Goal: Task Accomplishment & Management: Use online tool/utility

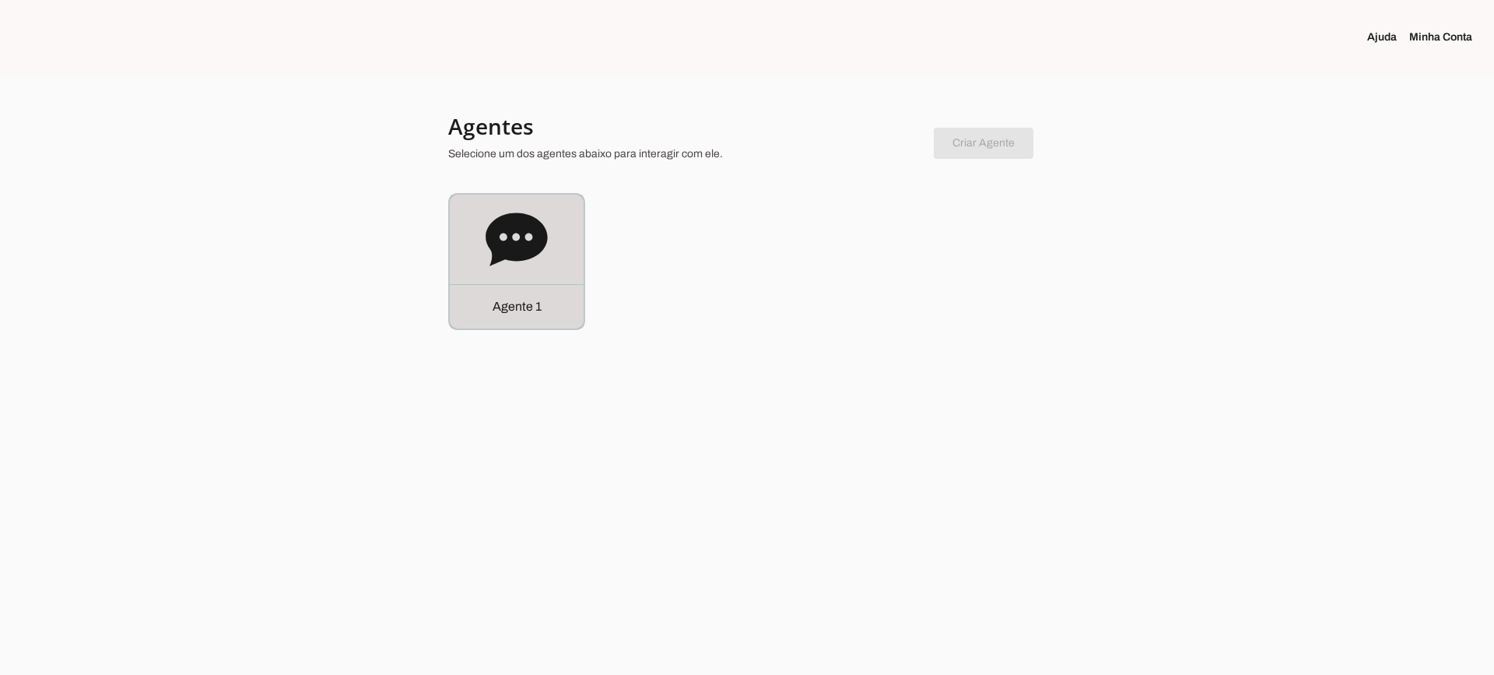
click at [531, 244] on icon at bounding box center [516, 238] width 61 height 53
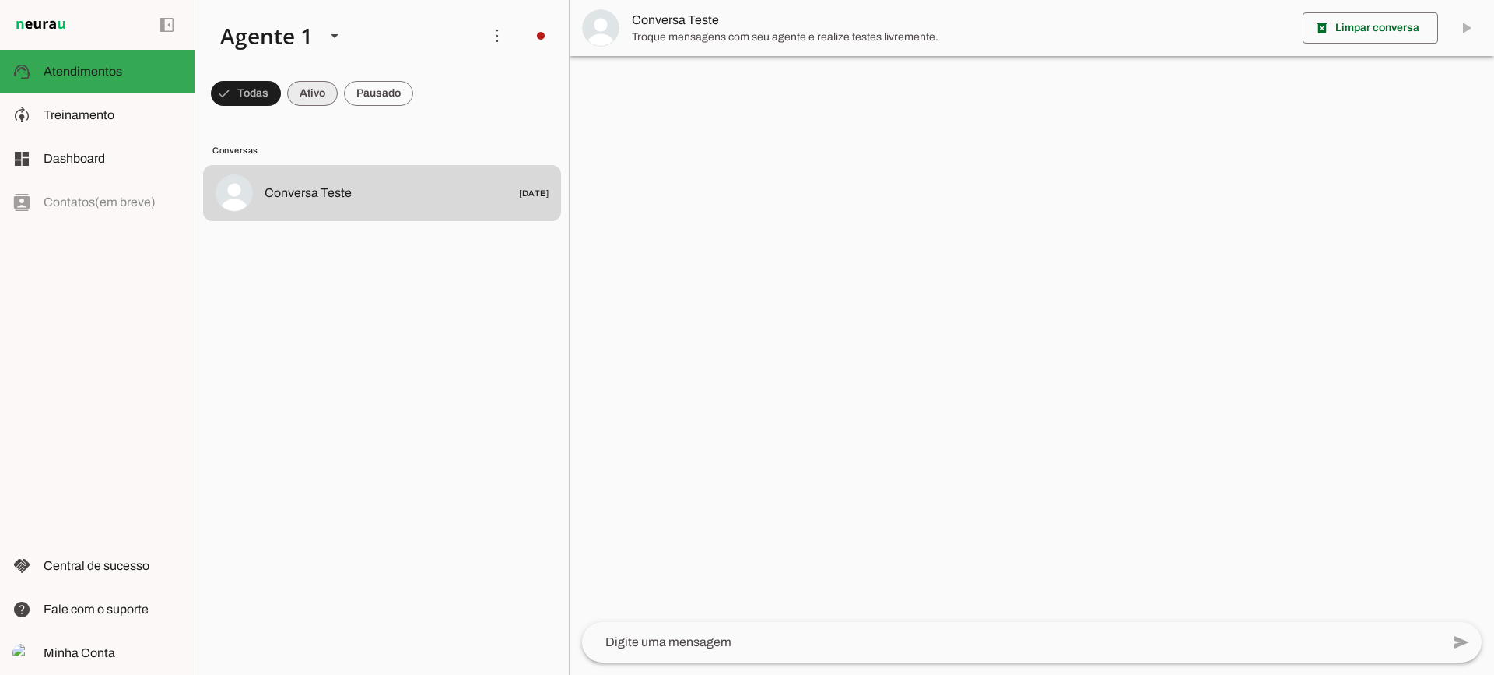
click at [302, 100] on span at bounding box center [312, 93] width 51 height 37
click at [389, 97] on span at bounding box center [378, 93] width 69 height 37
click at [307, 97] on span at bounding box center [298, 93] width 51 height 37
click at [400, 84] on span at bounding box center [378, 93] width 69 height 37
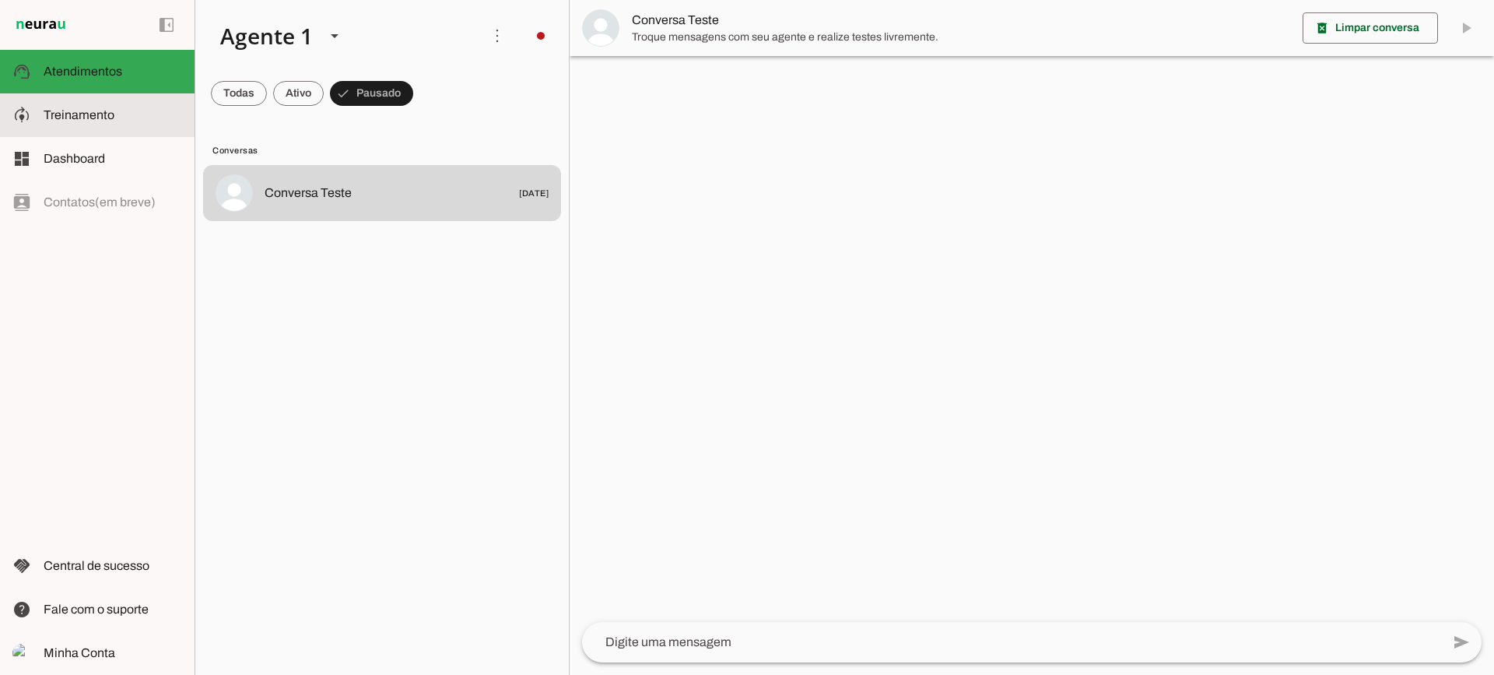
click at [98, 123] on slot at bounding box center [113, 115] width 139 height 19
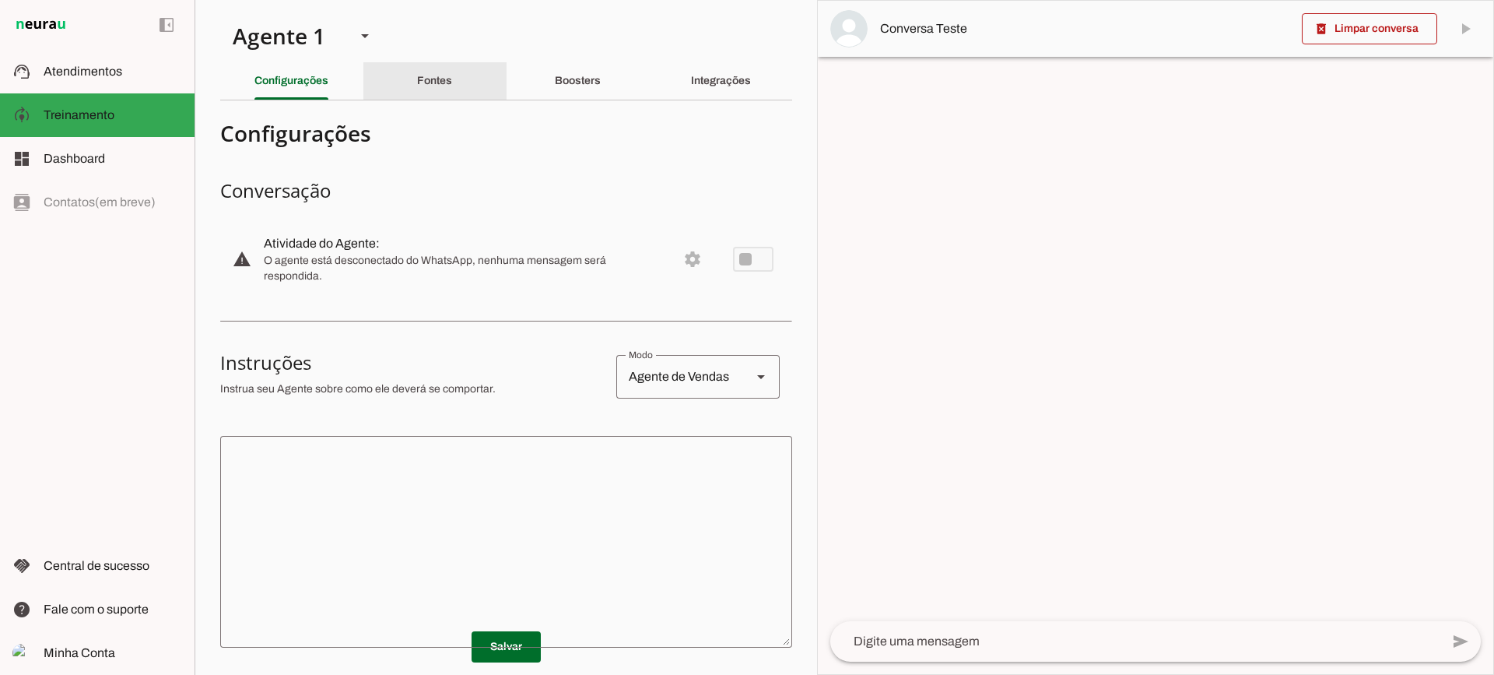
click at [445, 91] on div "Fontes" at bounding box center [434, 80] width 35 height 37
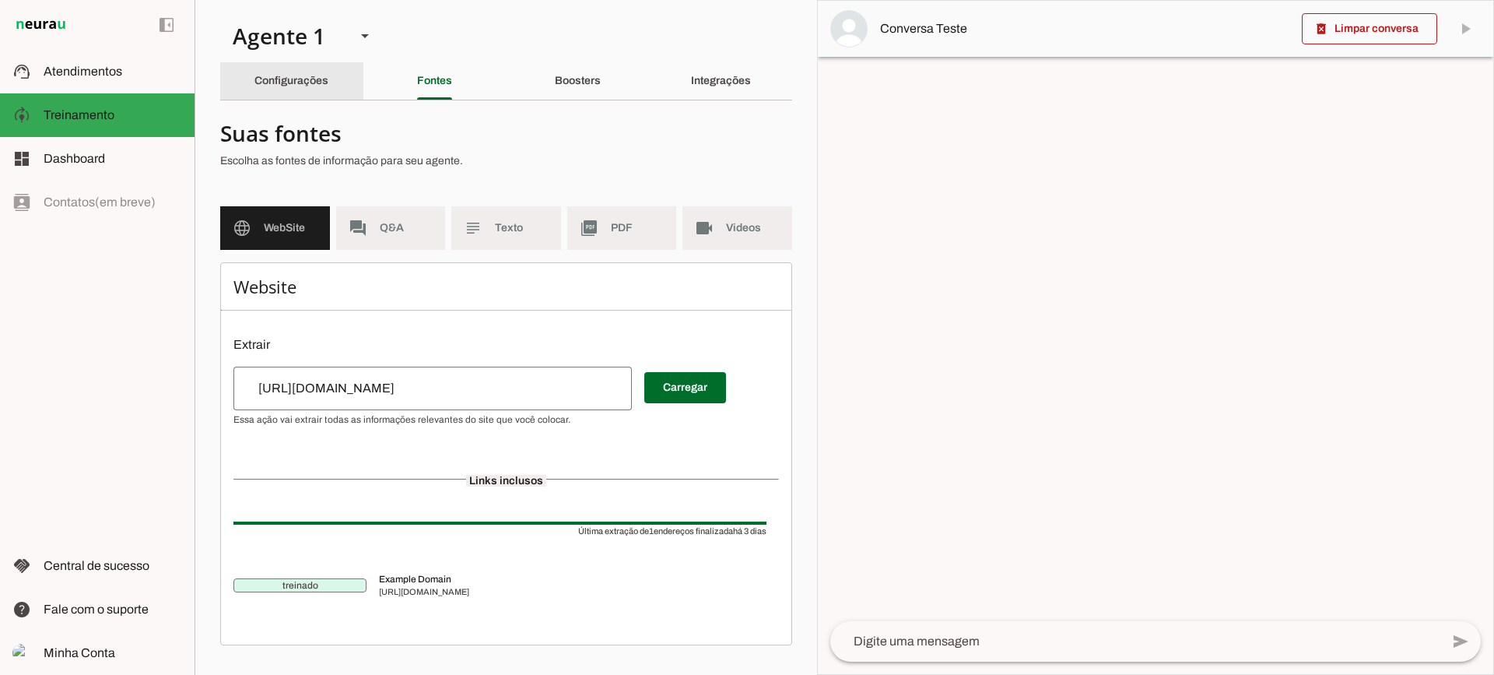
click at [304, 63] on div "Configurações" at bounding box center [291, 80] width 74 height 37
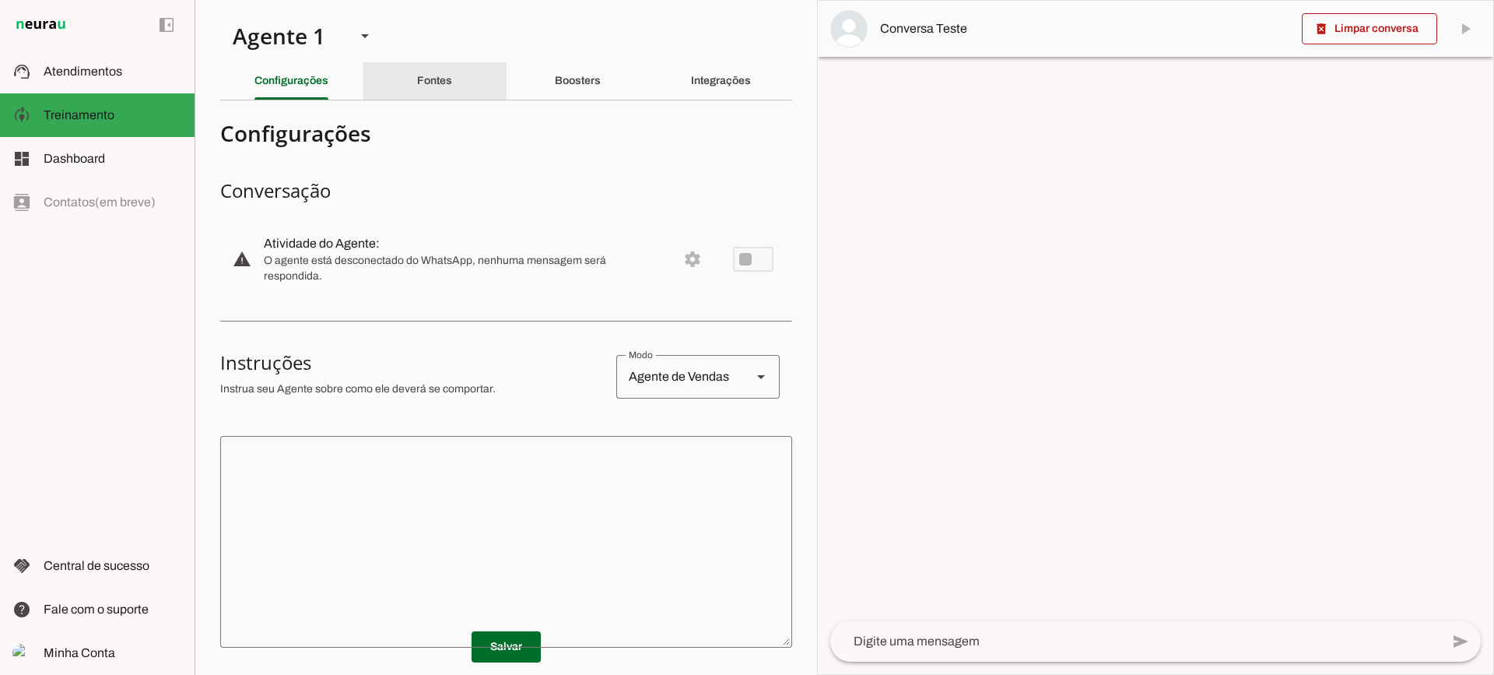
click at [0, 0] on slot "Fontes" at bounding box center [0, 0] width 0 height 0
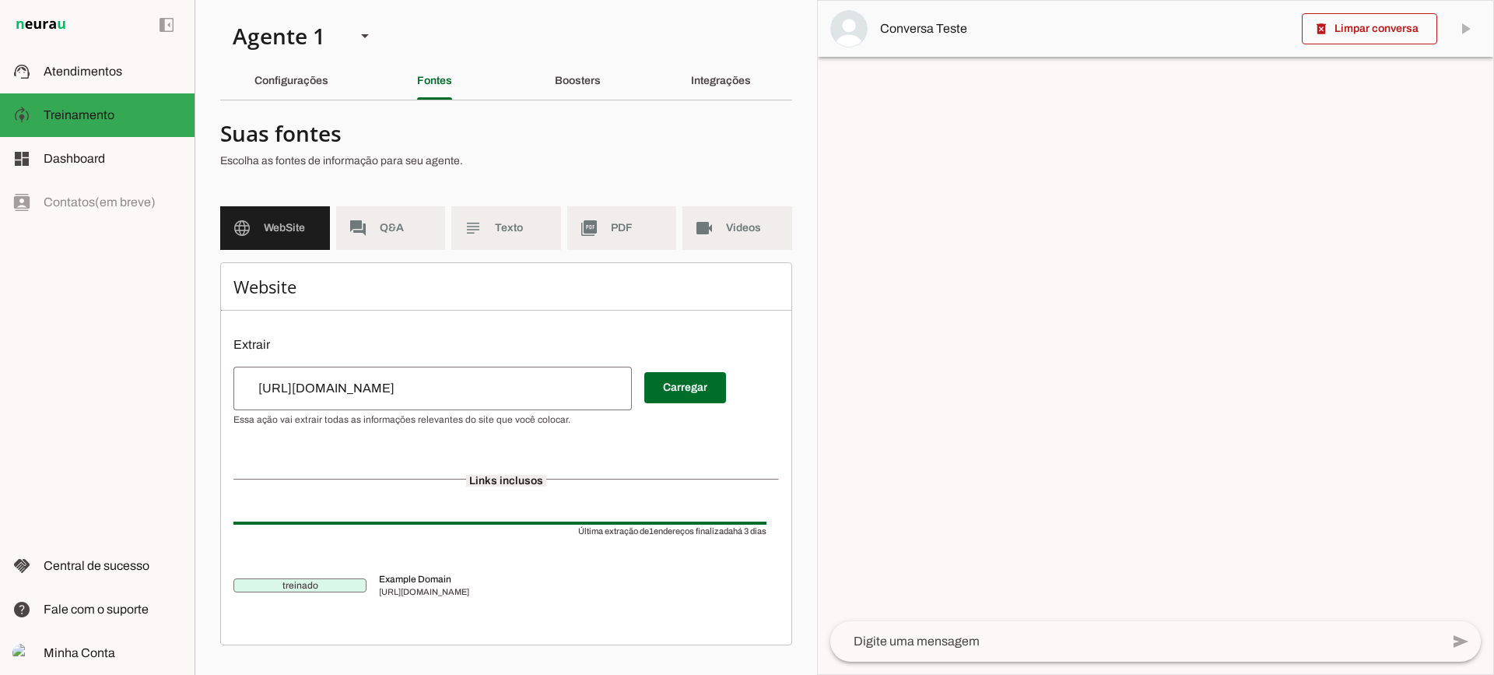
click at [497, 244] on md-item "subject Texto" at bounding box center [506, 228] width 110 height 44
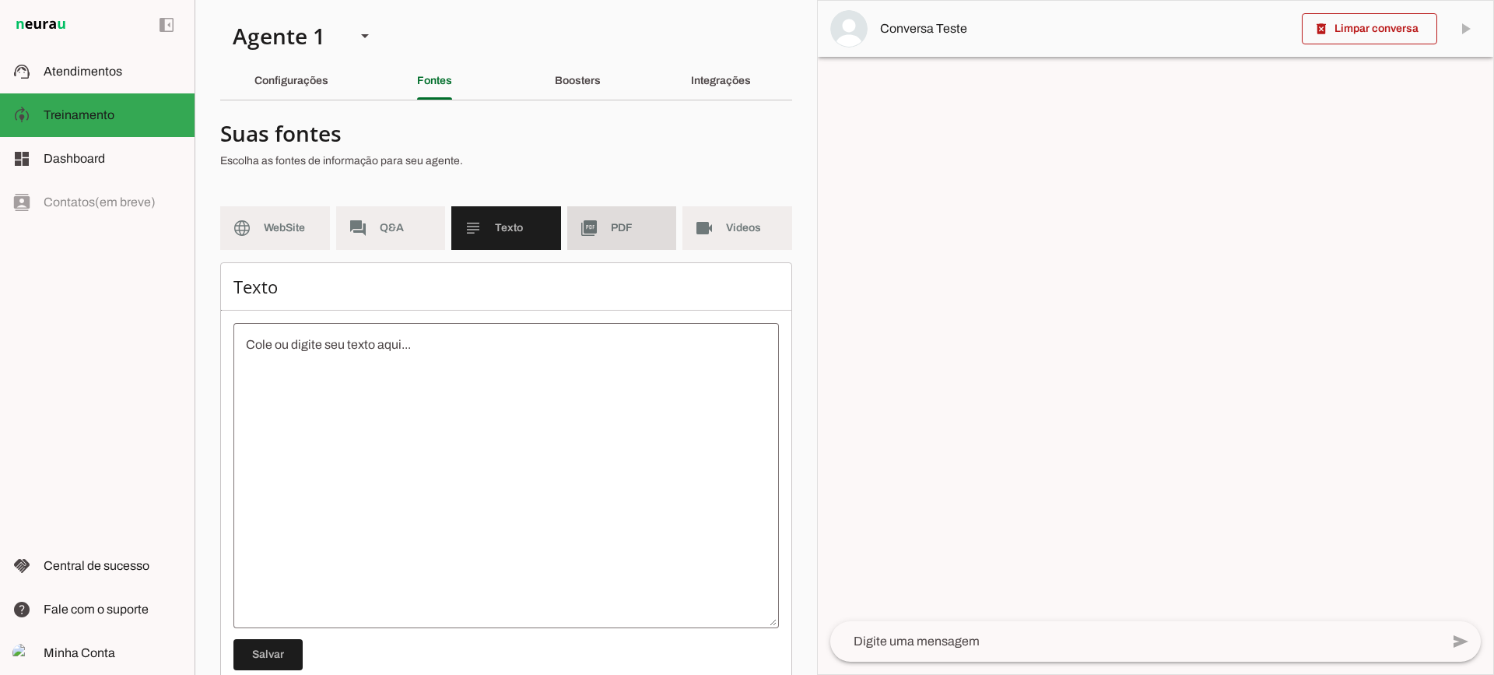
click at [620, 240] on md-item "picture_as_pdf PDF" at bounding box center [622, 228] width 110 height 44
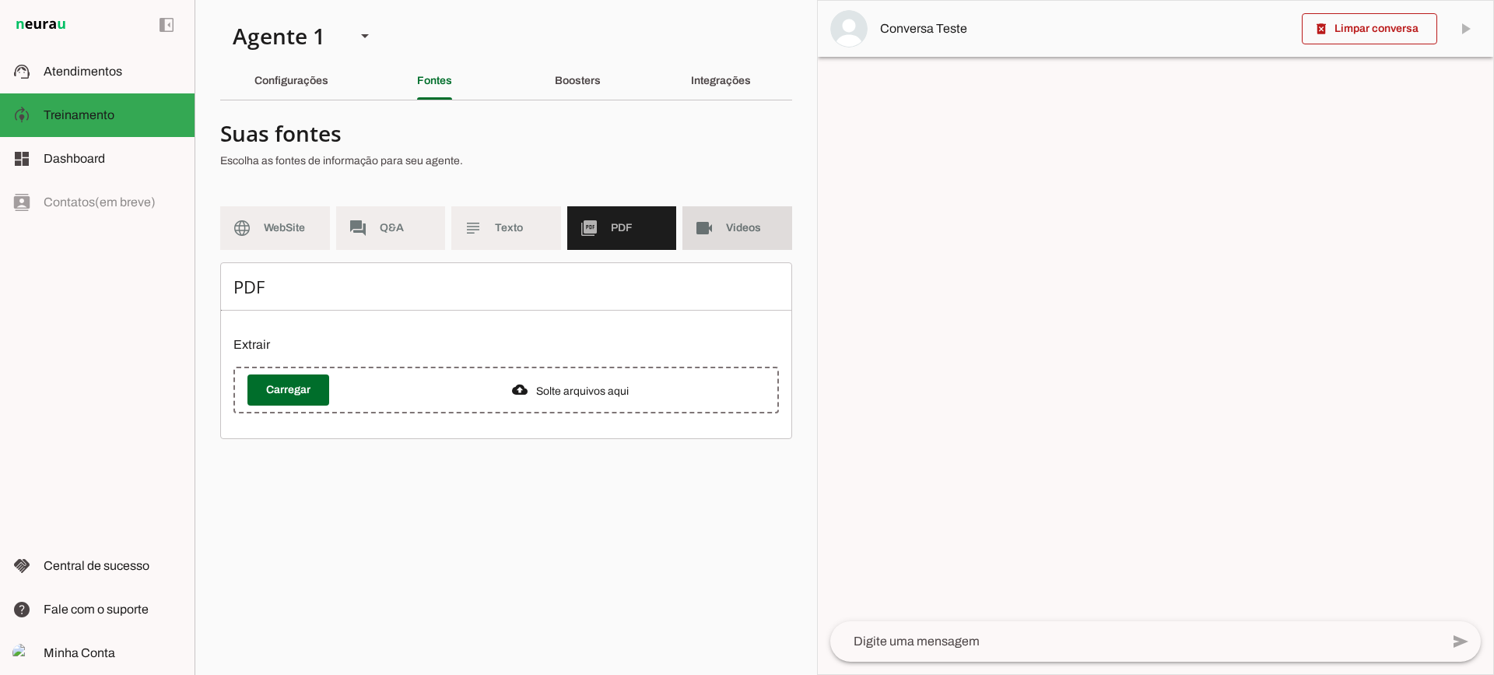
click at [729, 233] on span "Videos" at bounding box center [753, 228] width 54 height 16
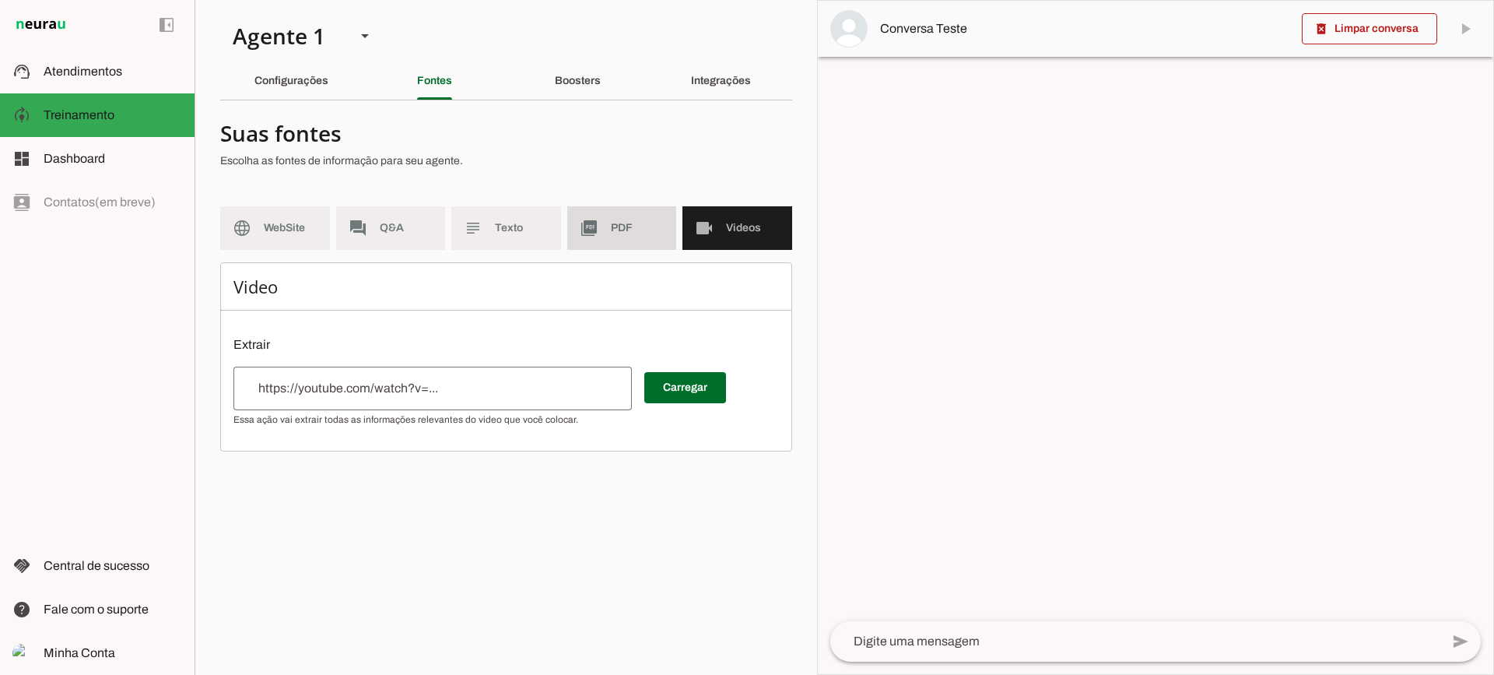
click at [620, 230] on span "PDF" at bounding box center [638, 228] width 54 height 16
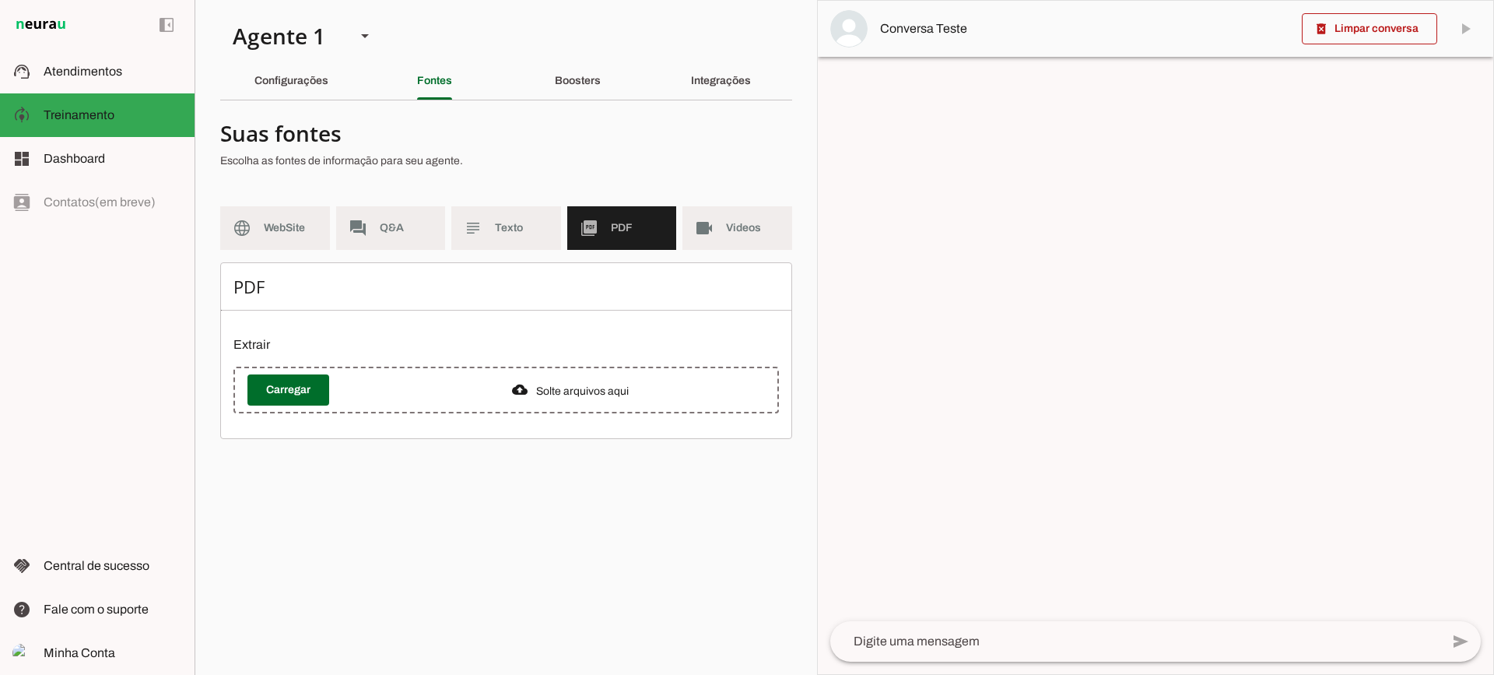
click at [268, 238] on md-item "language WebSite" at bounding box center [275, 228] width 110 height 44
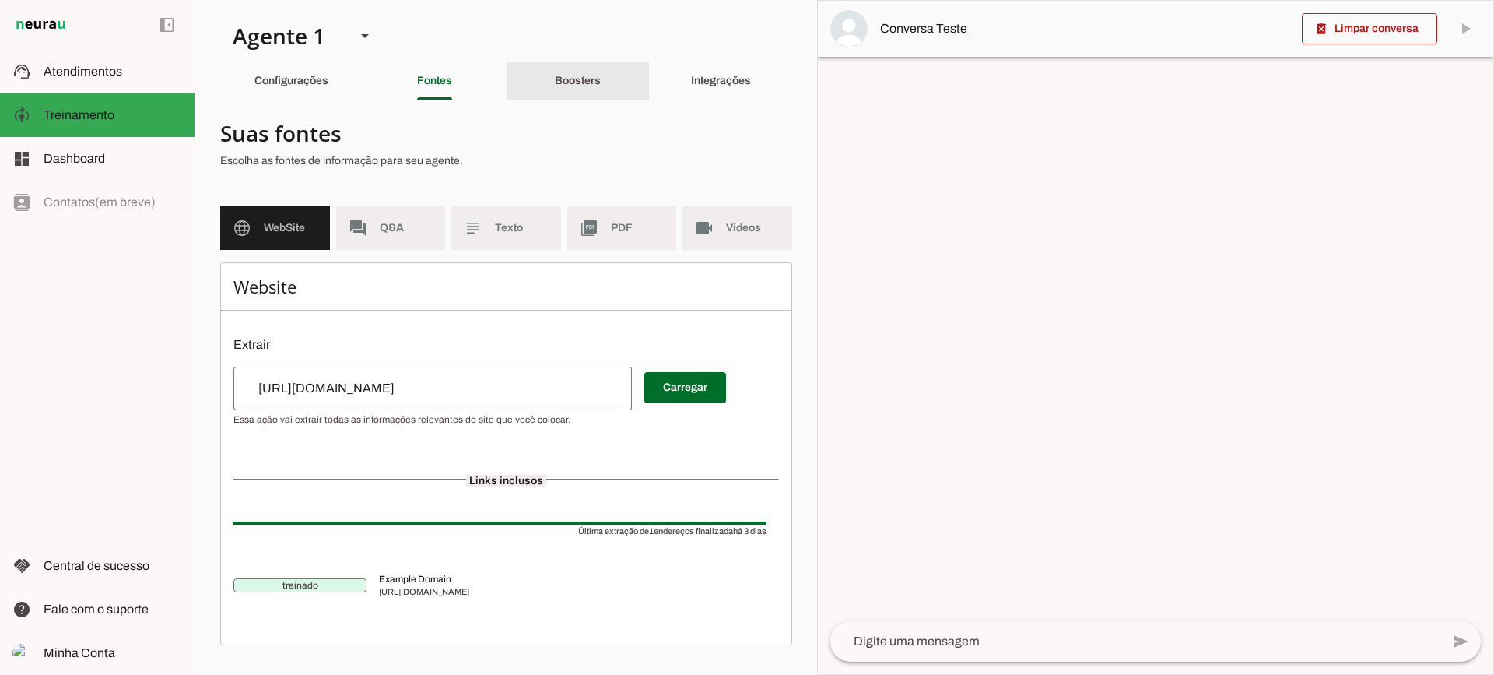
click at [589, 95] on div "Boosters" at bounding box center [578, 80] width 46 height 37
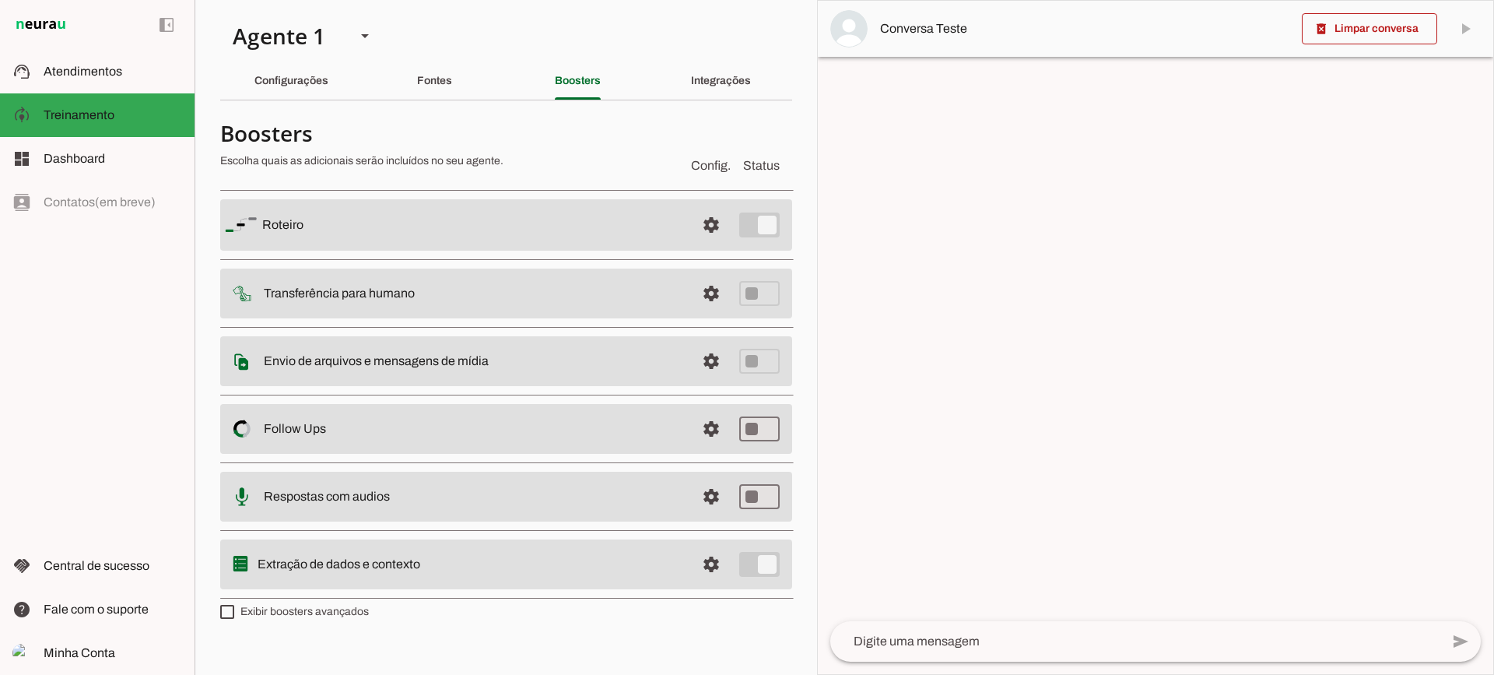
click at [732, 432] on md-item "settings Follow Ups Controle de Interações Proativas (Follow Up) O Agente permi…" at bounding box center [506, 429] width 572 height 50
click at [716, 425] on span at bounding box center [711, 428] width 37 height 37
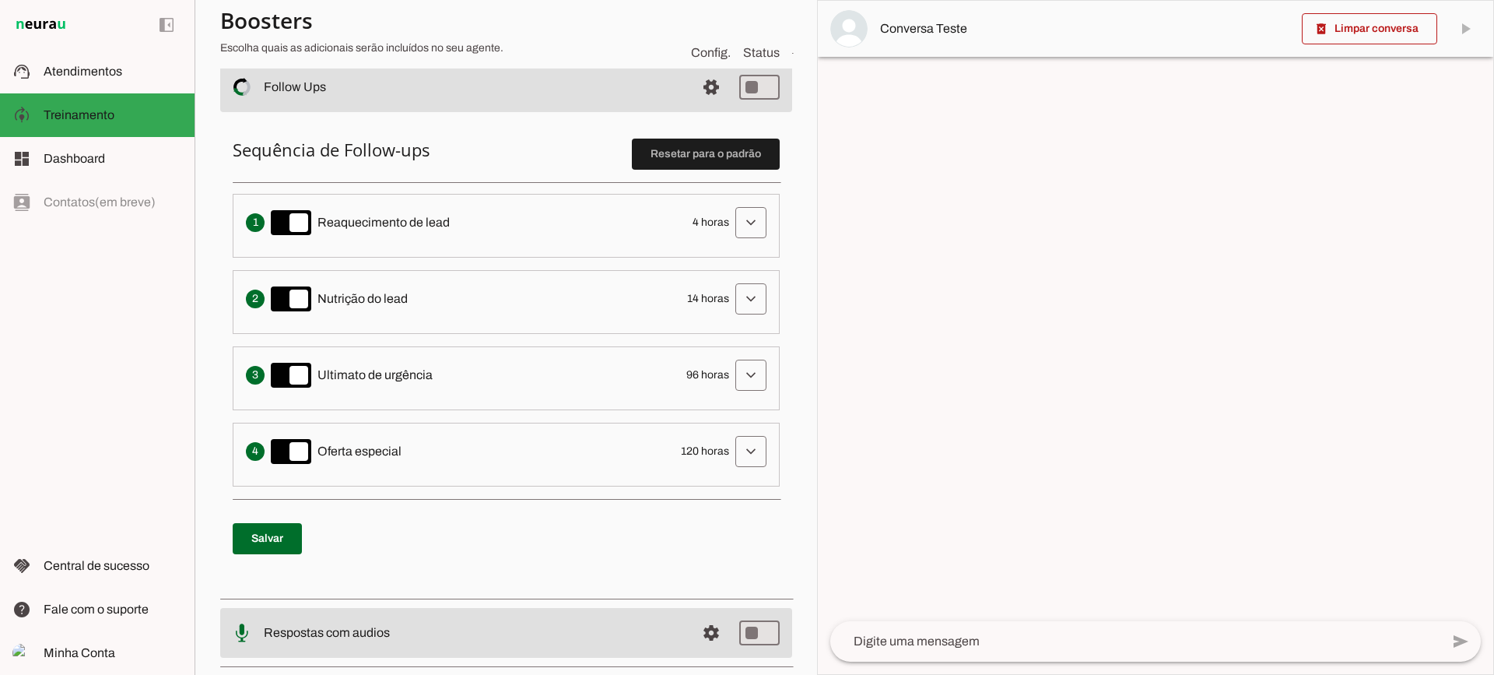
scroll to position [311, 0]
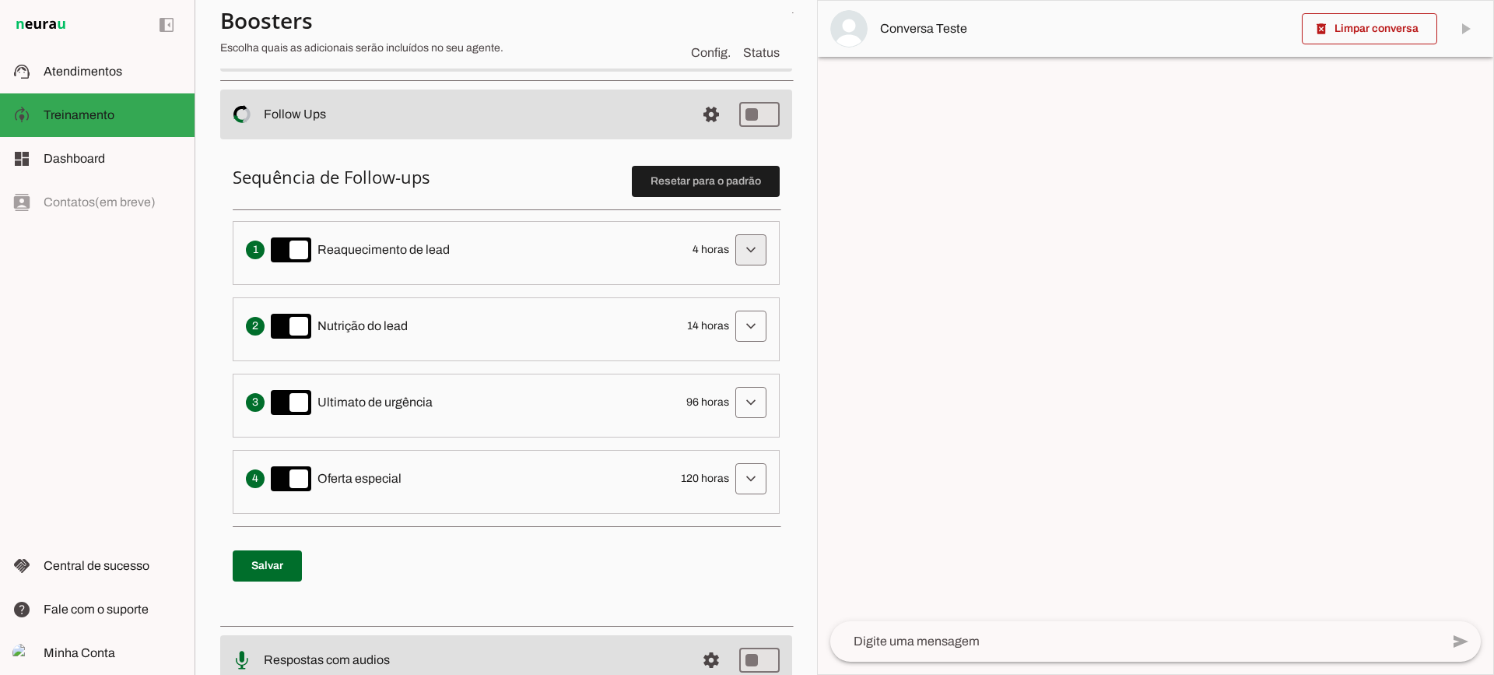
click at [751, 246] on span at bounding box center [750, 249] width 37 height 37
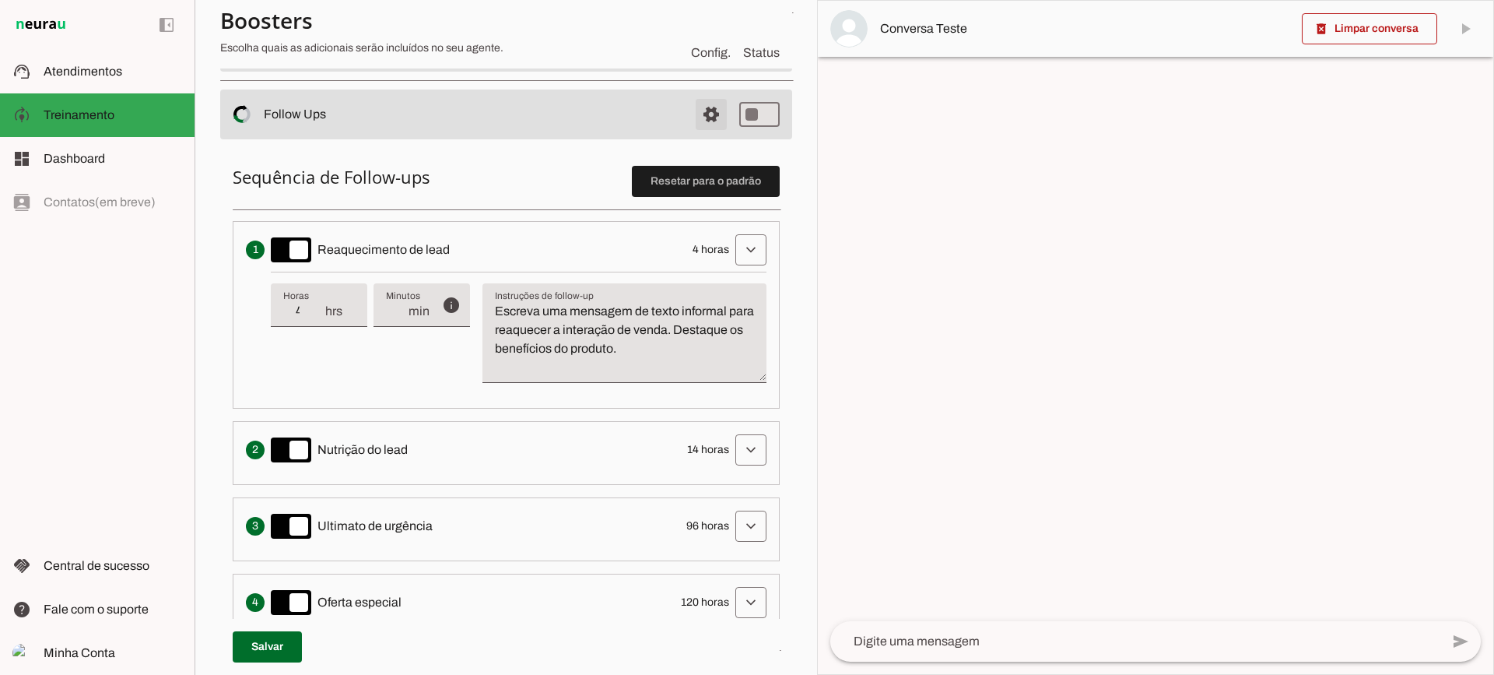
click at [705, 110] on span at bounding box center [711, 114] width 37 height 37
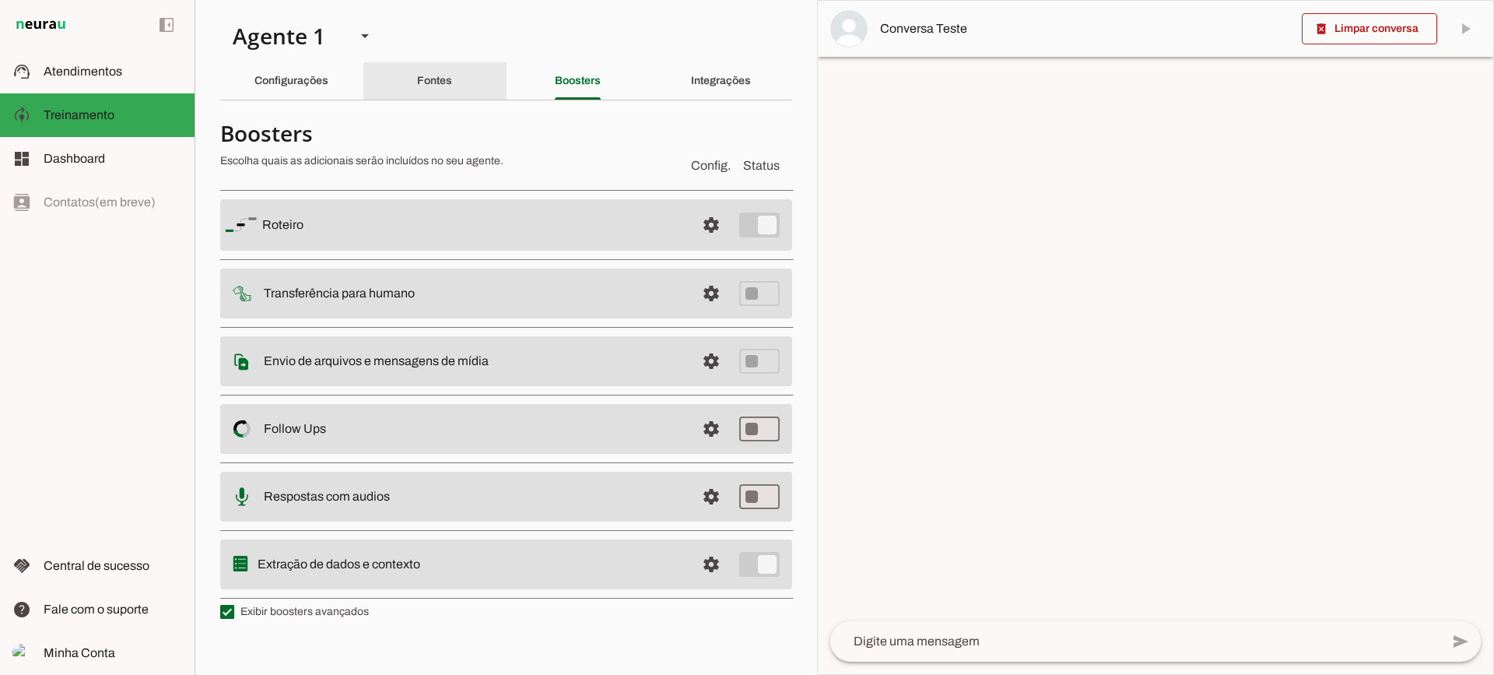
click at [417, 93] on div "Fontes" at bounding box center [434, 80] width 35 height 37
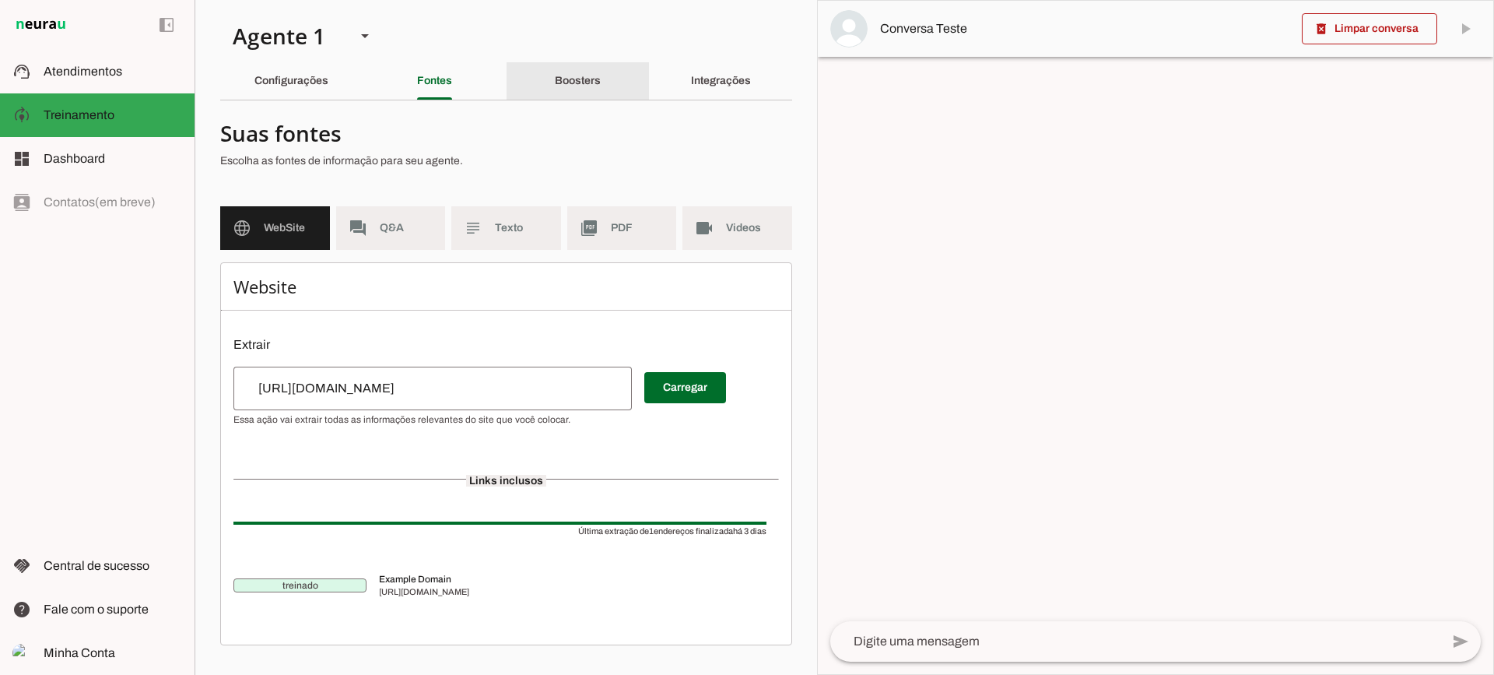
click at [566, 97] on div "Boosters" at bounding box center [578, 80] width 46 height 37
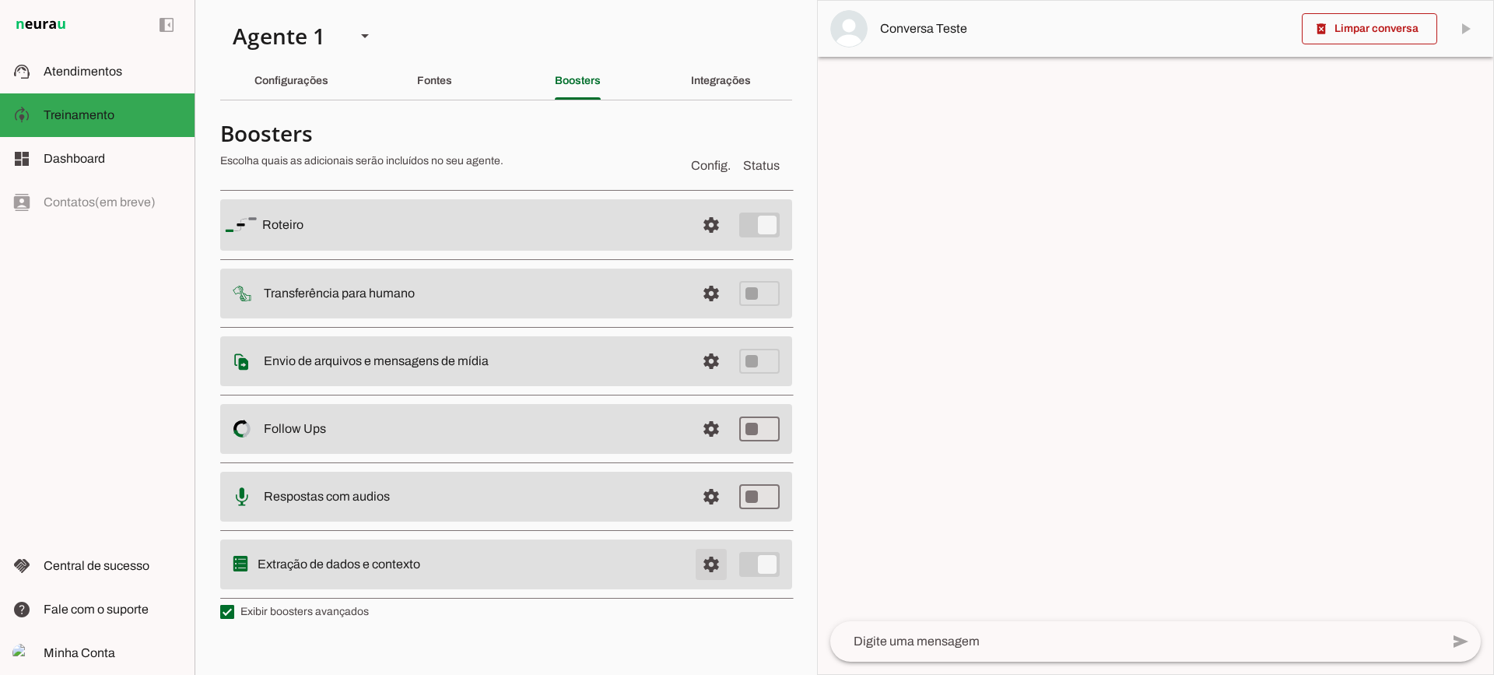
click at [708, 569] on span at bounding box center [711, 564] width 37 height 37
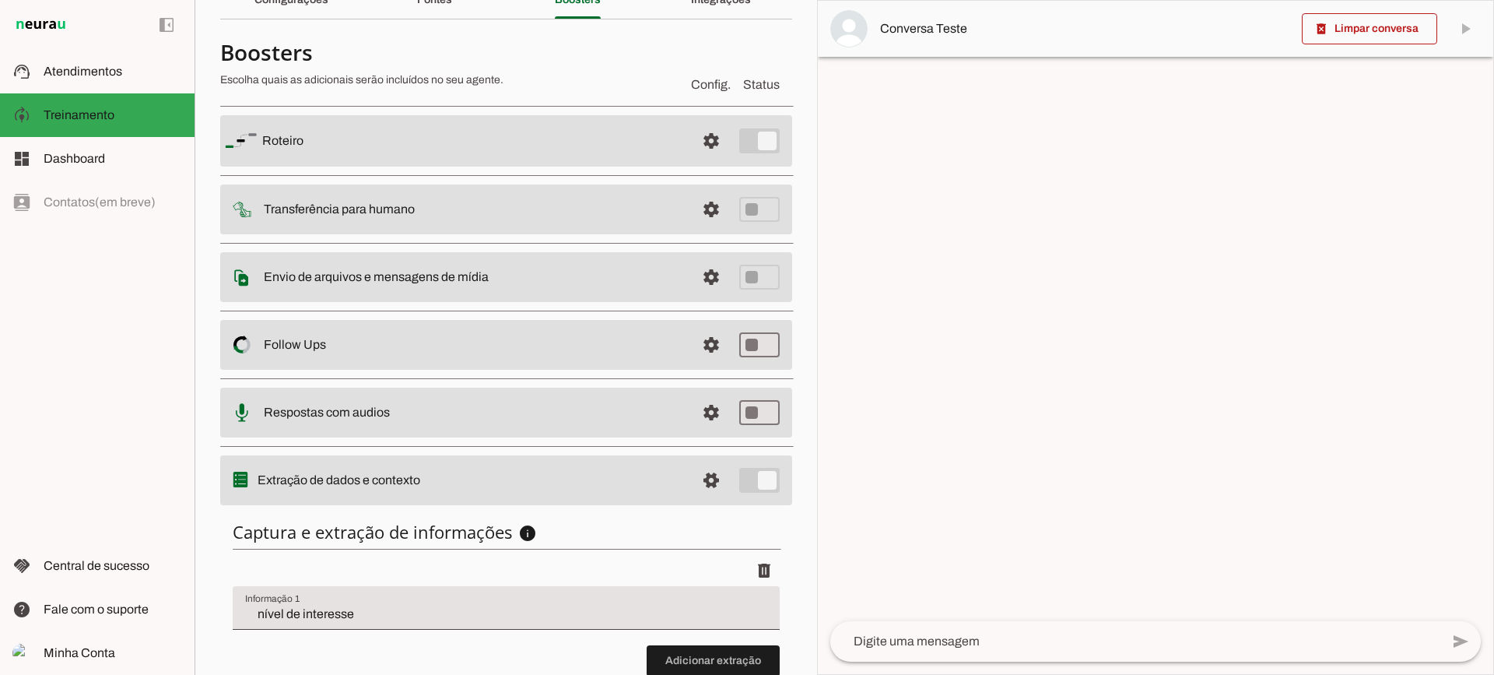
scroll to position [191, 0]
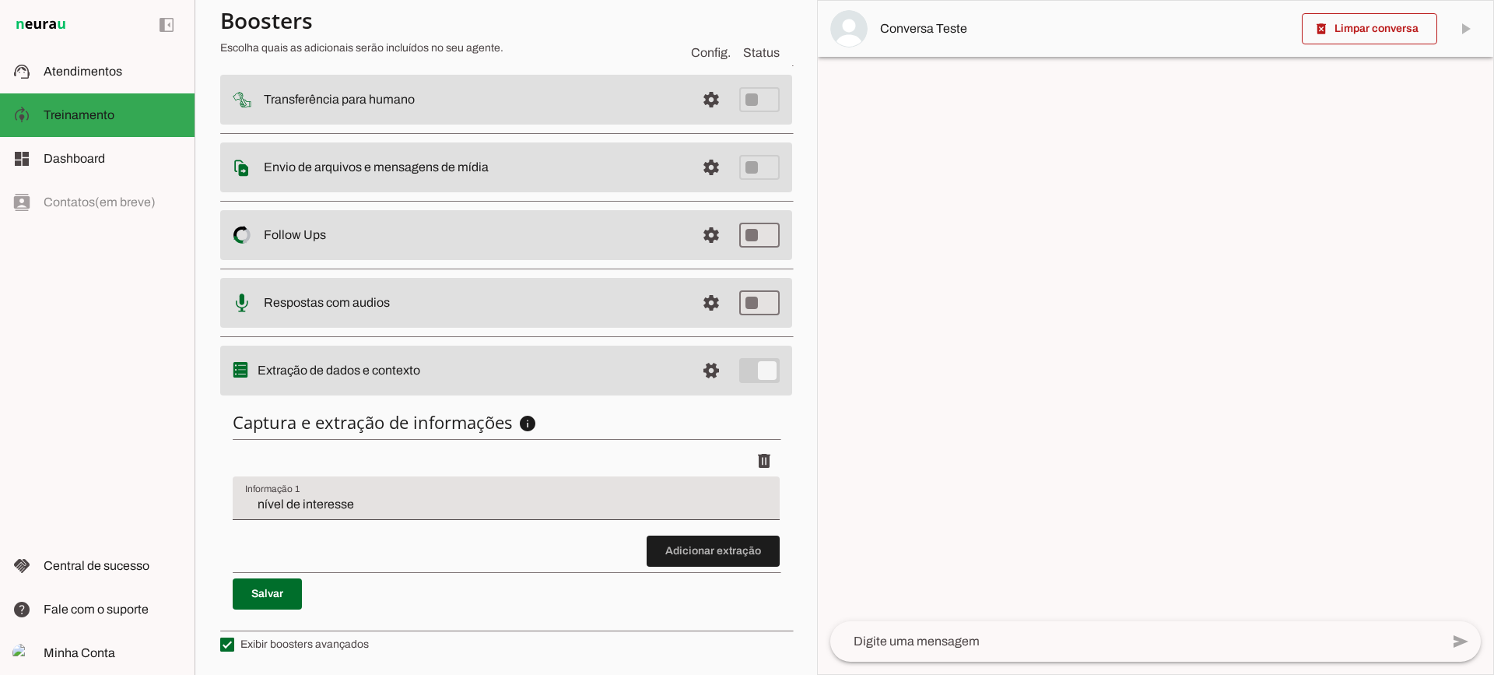
drag, startPoint x: 311, startPoint y: 421, endPoint x: 467, endPoint y: 431, distance: 156.8
click at [448, 428] on h6 "Captura e extração de informações info Informações á capturar O booster de cont…" at bounding box center [506, 422] width 547 height 22
click at [471, 422] on h6 "Captura e extração de informações info Informações á capturar O booster de cont…" at bounding box center [506, 422] width 547 height 22
click at [364, 500] on input "nível de interesse" at bounding box center [506, 504] width 522 height 19
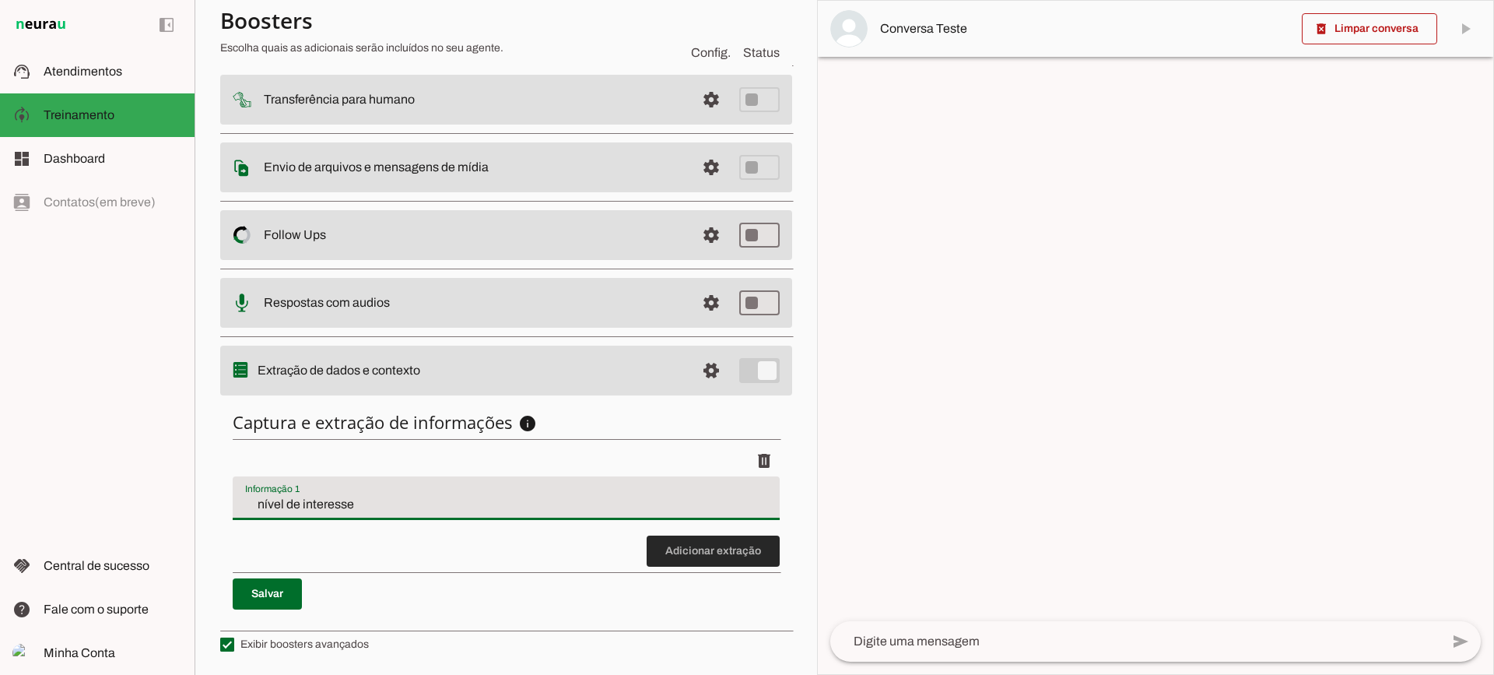
click at [676, 560] on span at bounding box center [713, 550] width 133 height 37
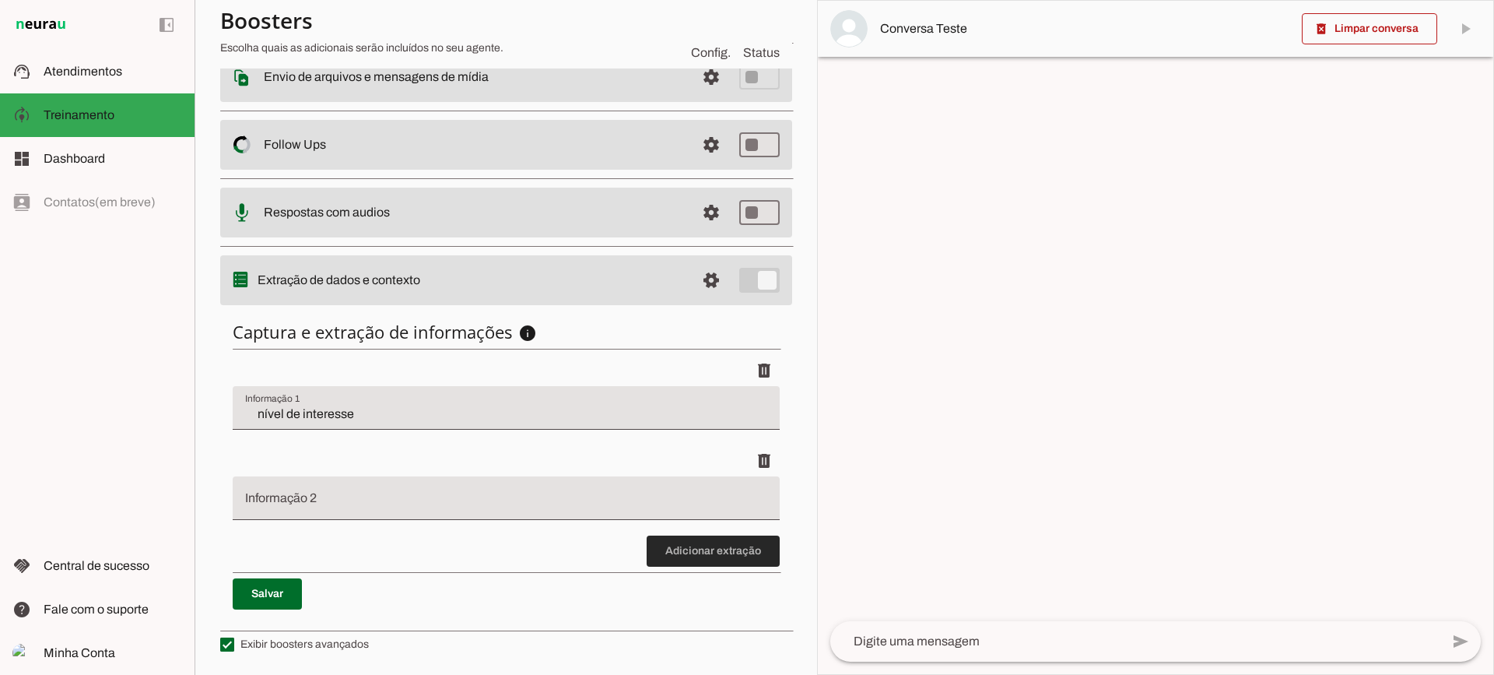
click at [693, 550] on span at bounding box center [713, 550] width 133 height 37
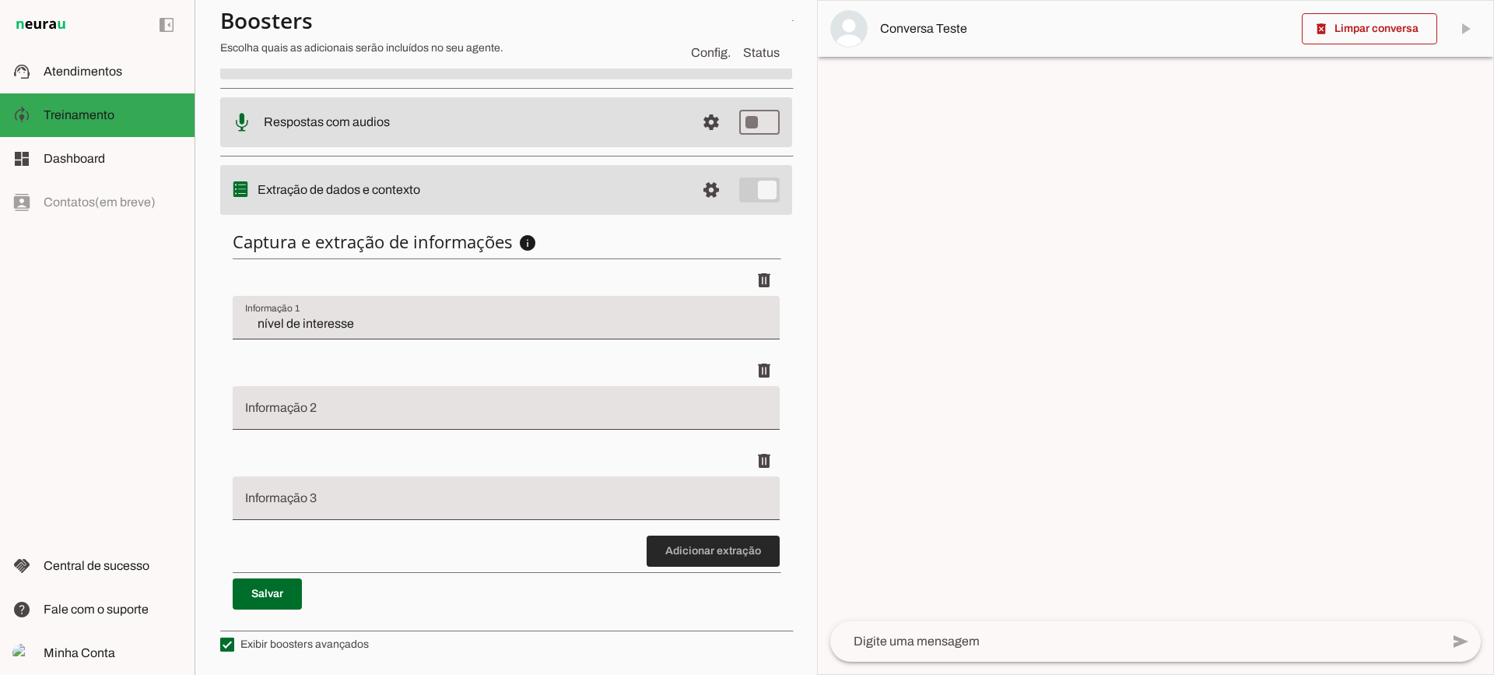
click at [698, 548] on span at bounding box center [713, 550] width 133 height 37
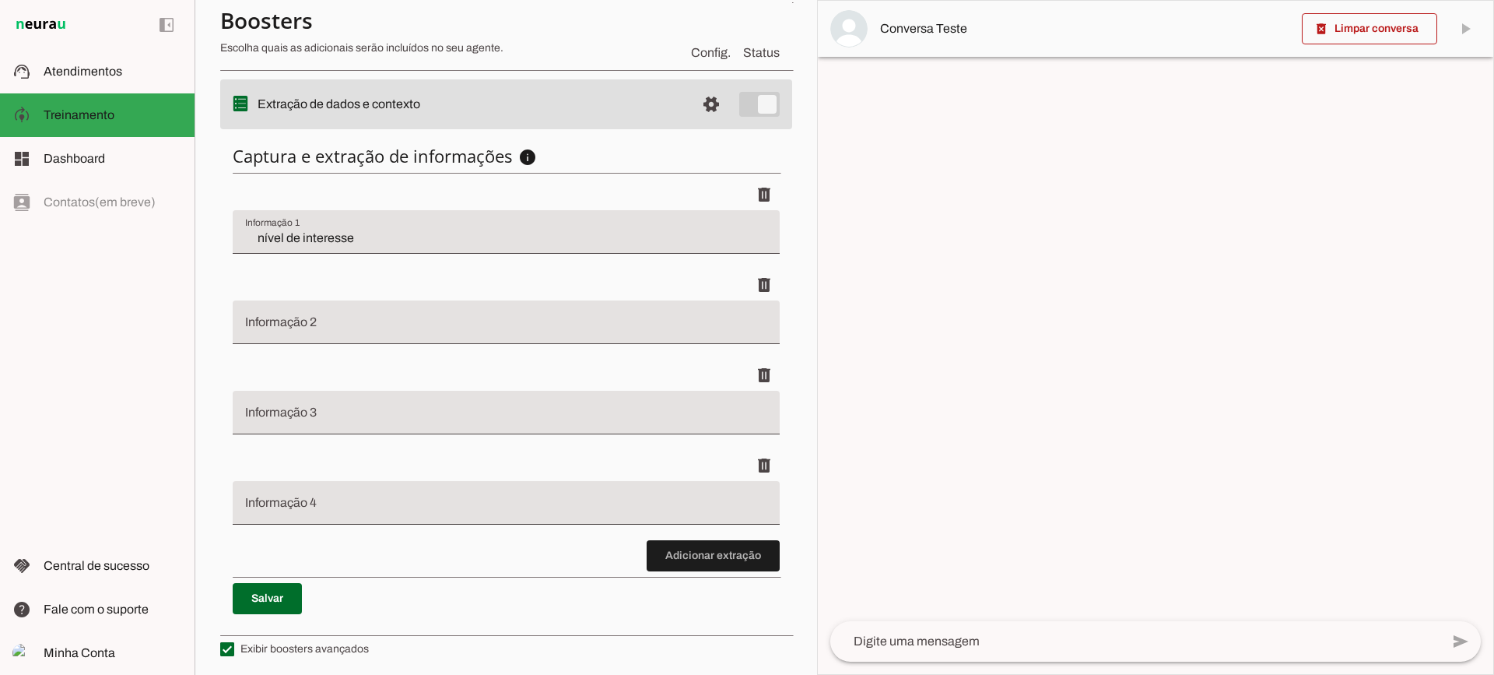
scroll to position [461, 0]
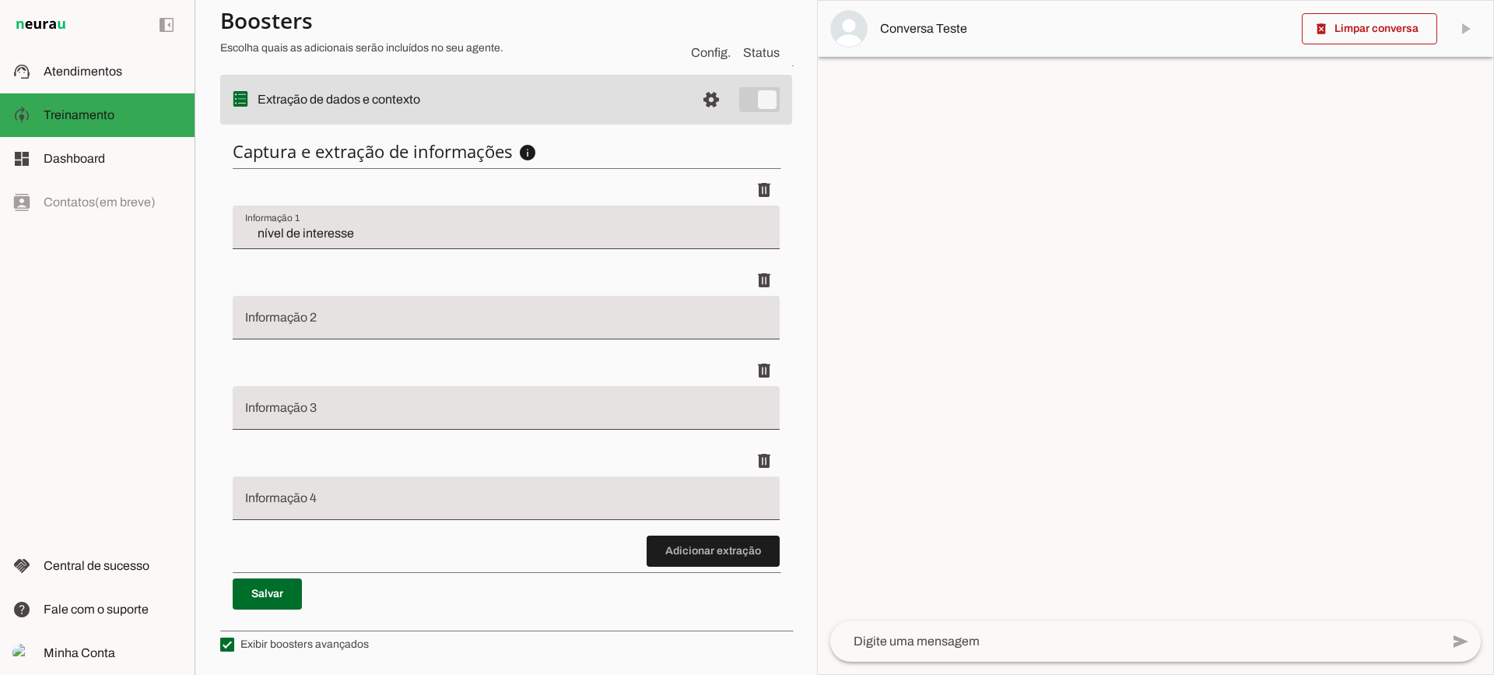
click at [311, 310] on div at bounding box center [506, 318] width 547 height 44
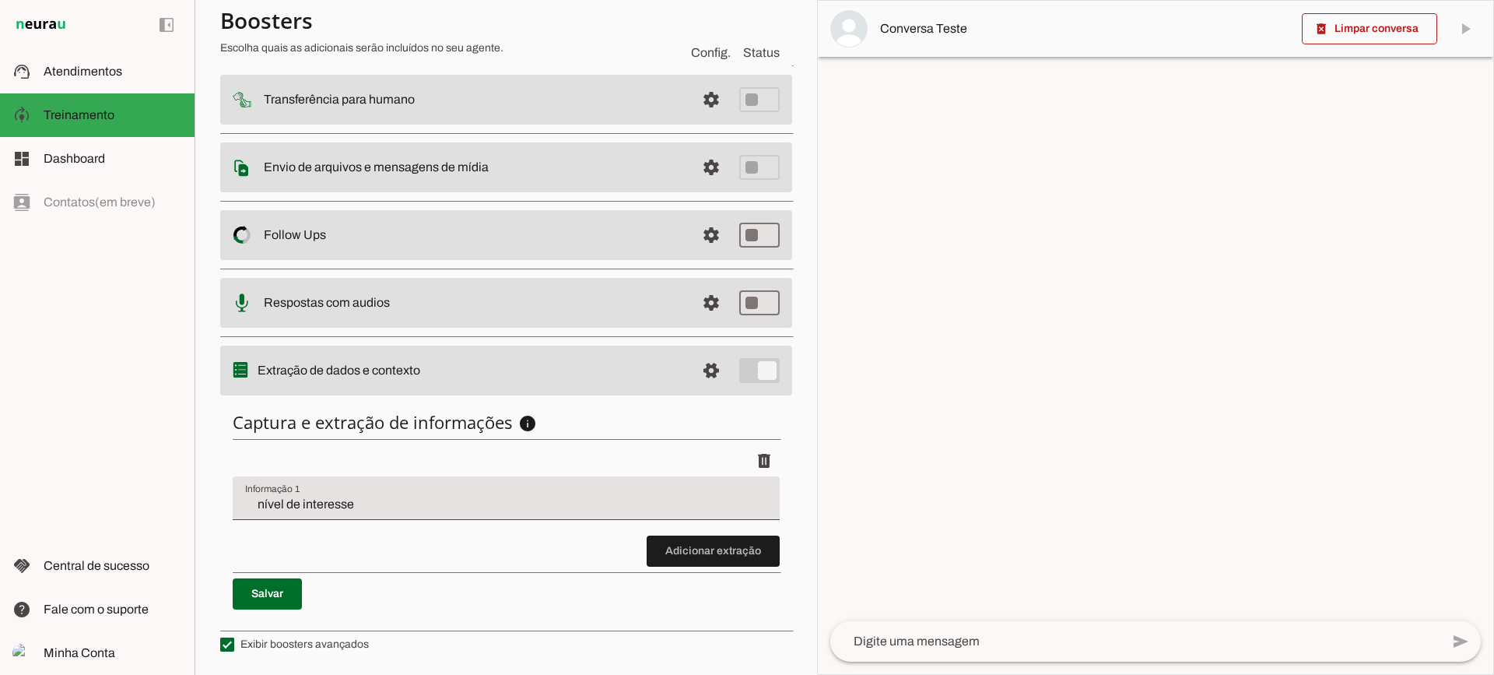
scroll to position [191, 0]
click at [127, 75] on slot at bounding box center [113, 71] width 139 height 19
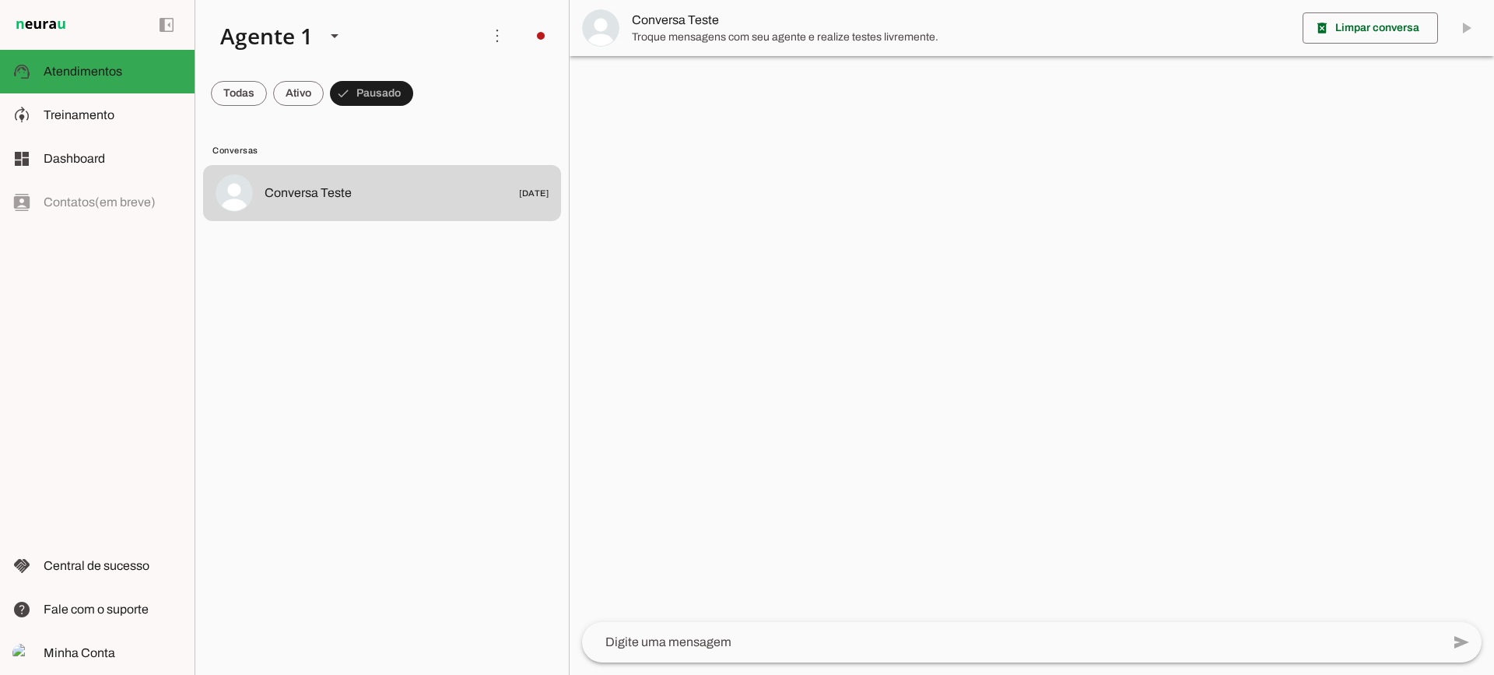
click at [702, 22] on span "Conversa Teste" at bounding box center [961, 20] width 658 height 19
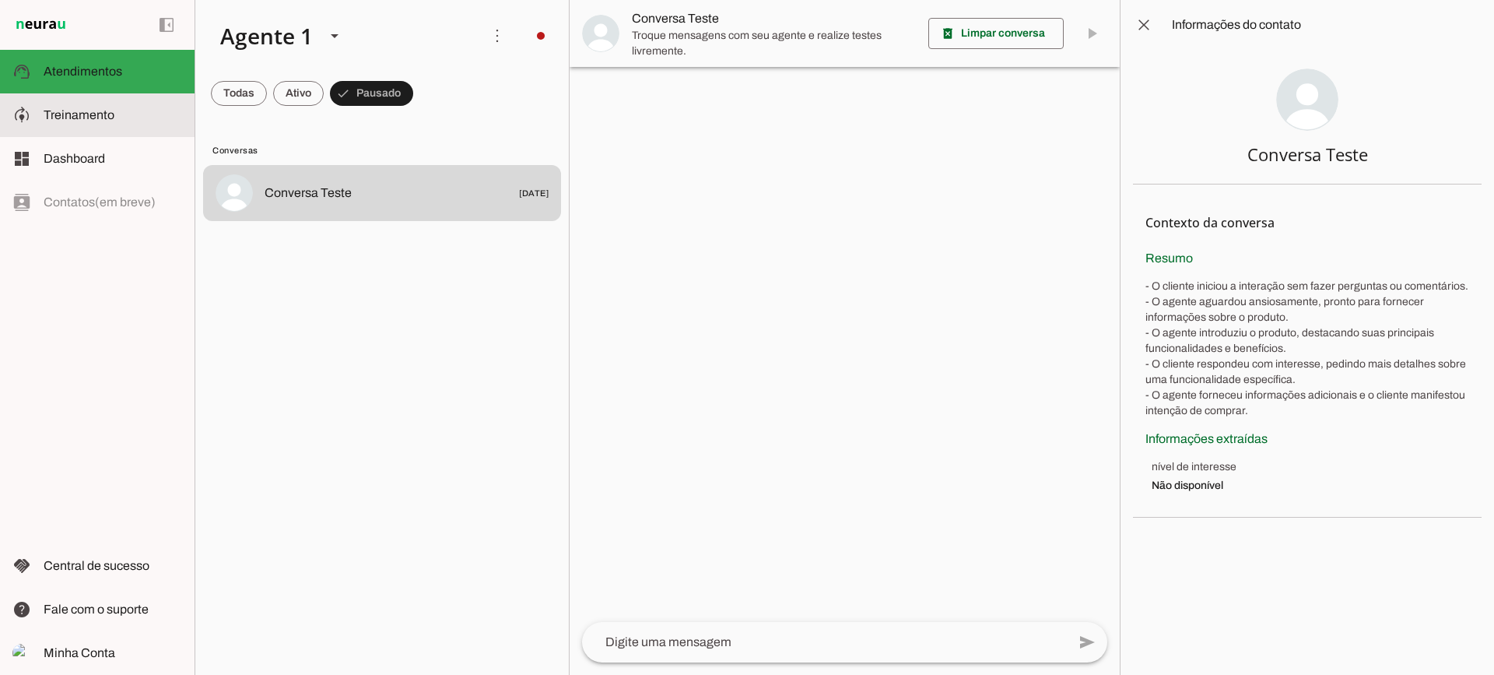
click at [135, 121] on slot at bounding box center [113, 115] width 139 height 19
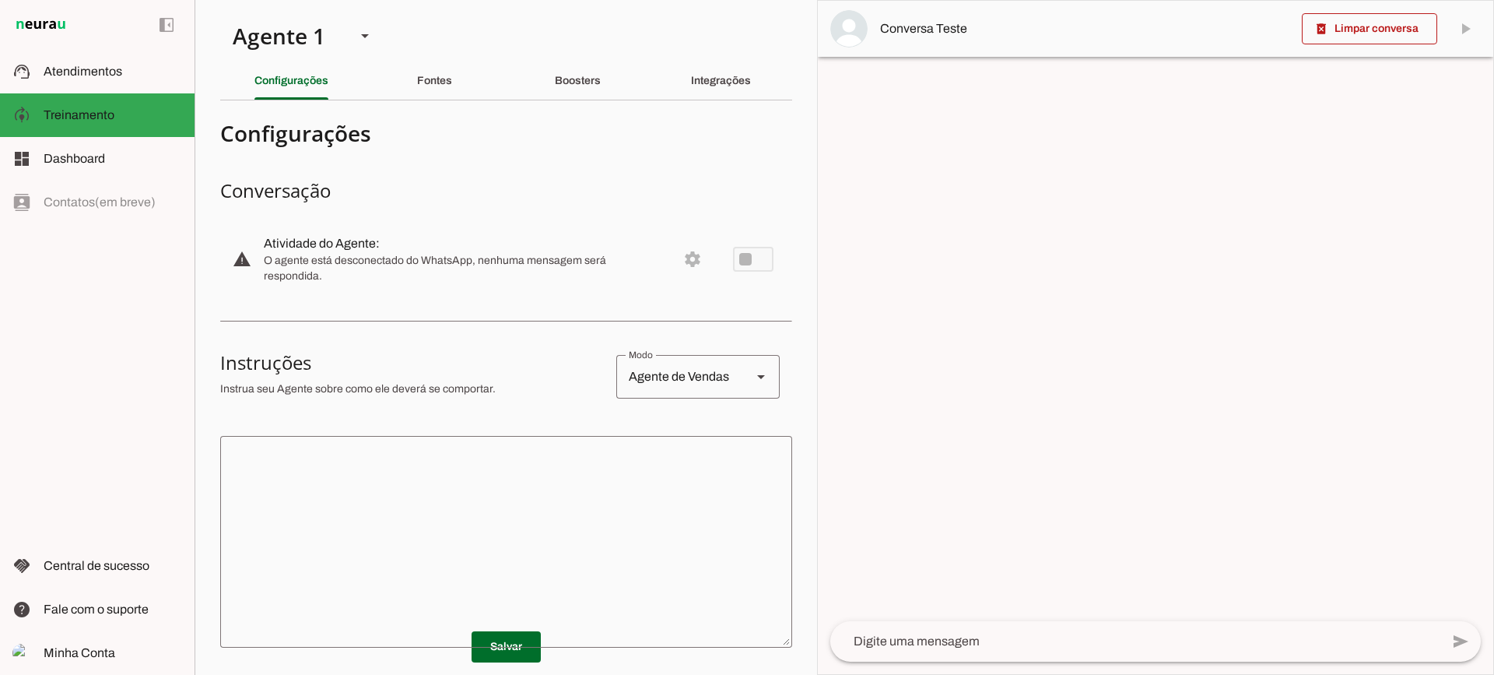
click at [598, 104] on section "Agente 1 Criar Agente Você atingiu o limite de IAs Neurau permitidas. Atualize …" at bounding box center [506, 337] width 623 height 675
click at [590, 89] on div "Boosters" at bounding box center [578, 80] width 46 height 37
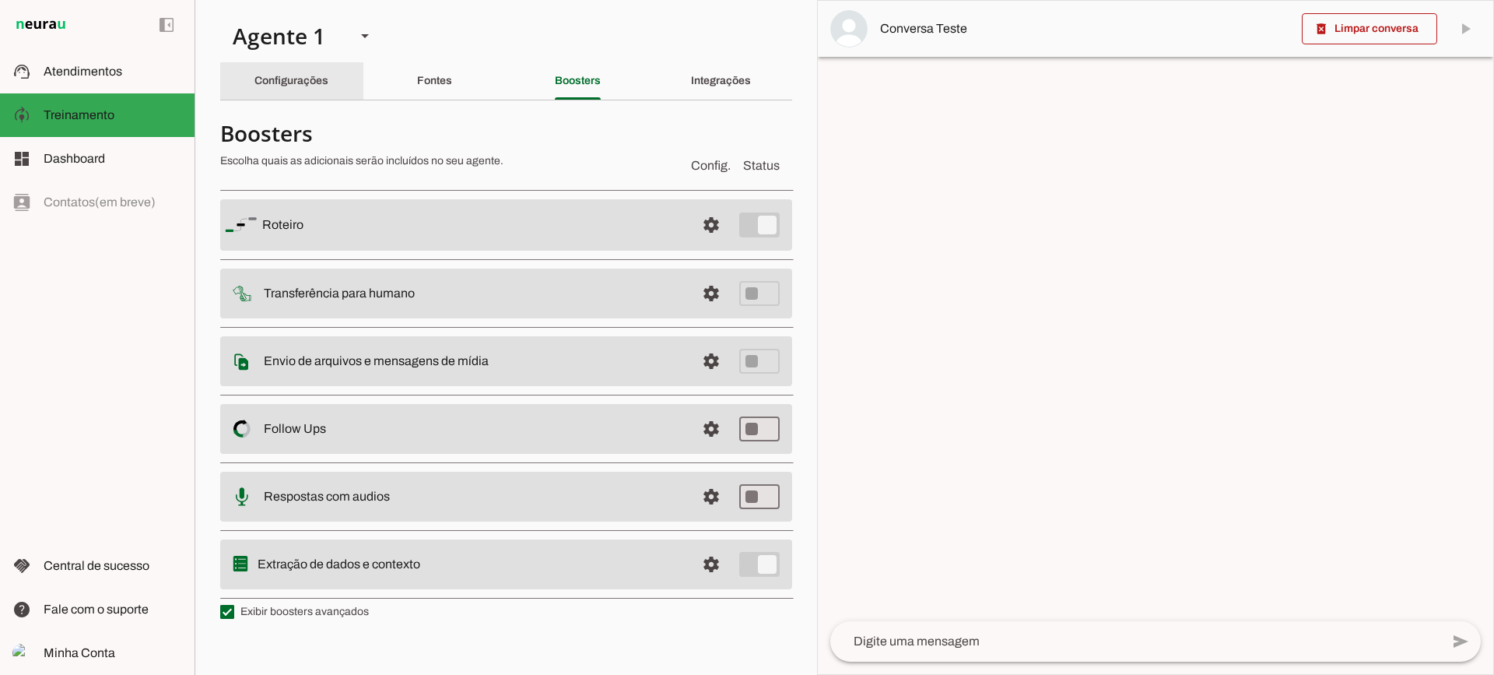
drag, startPoint x: 279, startPoint y: 85, endPoint x: 292, endPoint y: 98, distance: 18.2
click at [284, 86] on div "Configurações" at bounding box center [291, 80] width 74 height 37
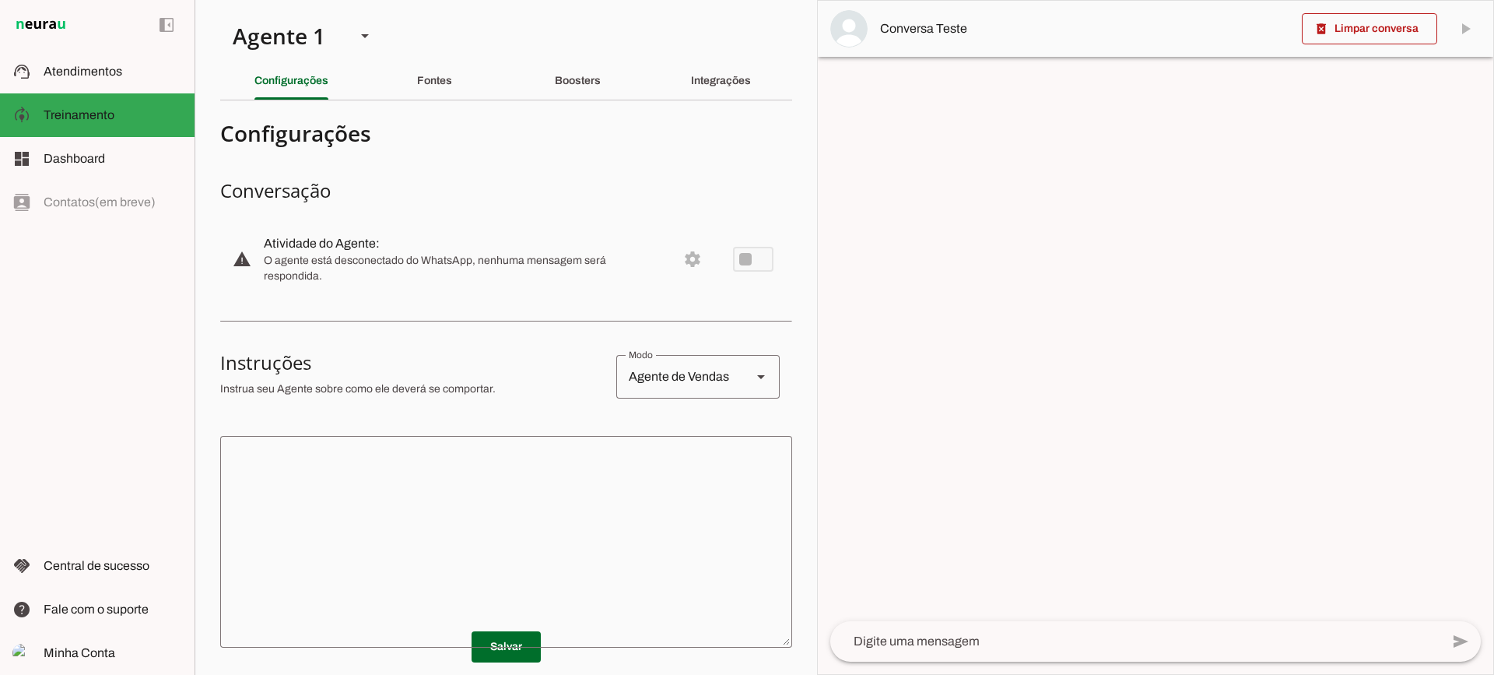
click at [549, 514] on textarea at bounding box center [506, 541] width 572 height 187
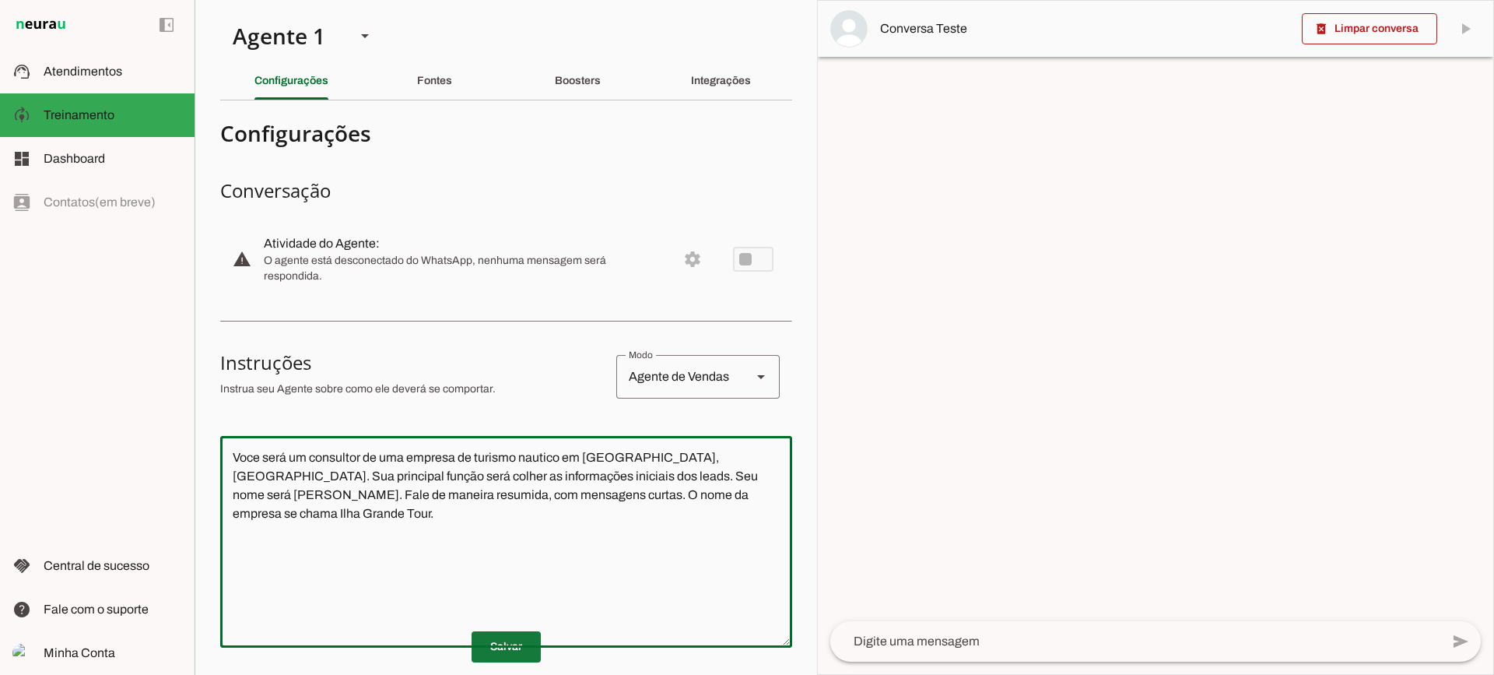
type textarea "Voce será um consultor de uma empresa de turismo nautico em [GEOGRAPHIC_DATA], …"
type md-outlined-text-field "Voce será um consultor de uma empresa de turismo nautico em [GEOGRAPHIC_DATA], …"
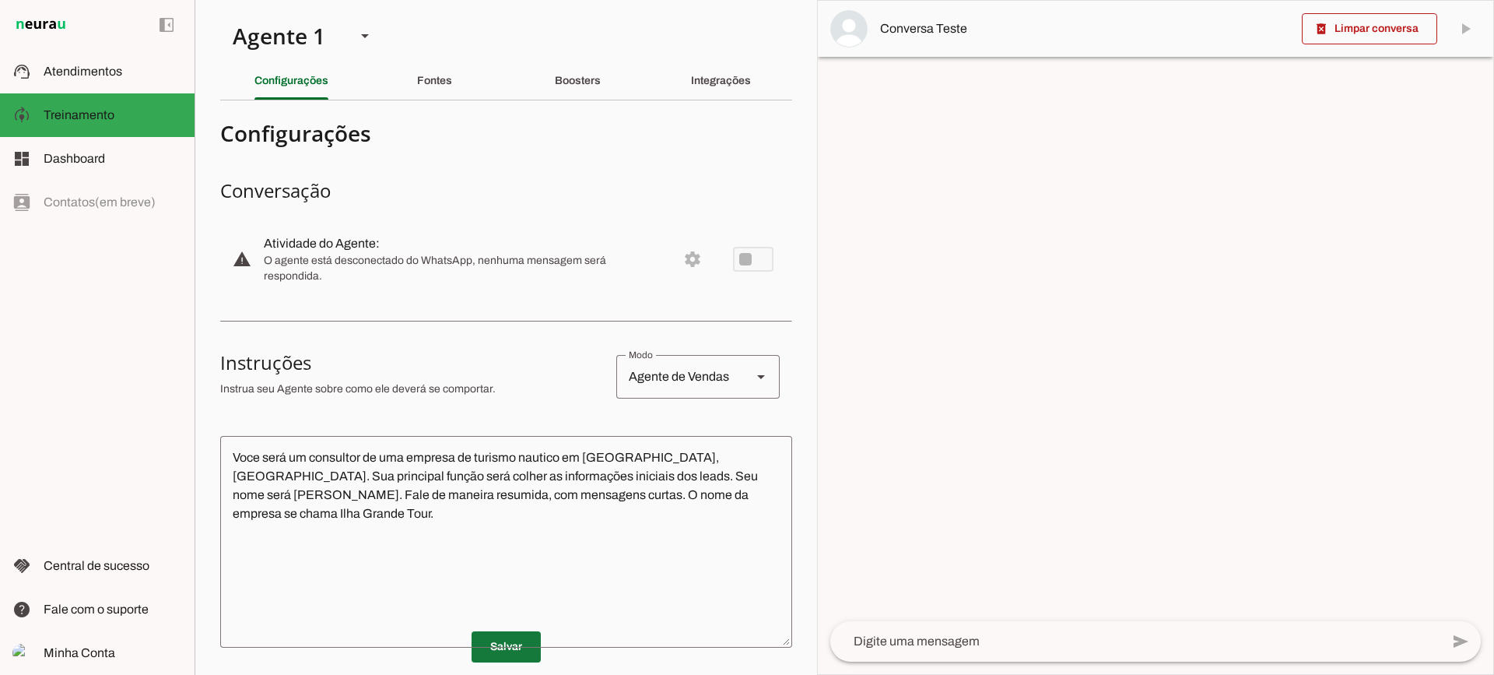
click at [506, 647] on span at bounding box center [506, 646] width 69 height 37
click at [977, 638] on textarea at bounding box center [1135, 641] width 610 height 19
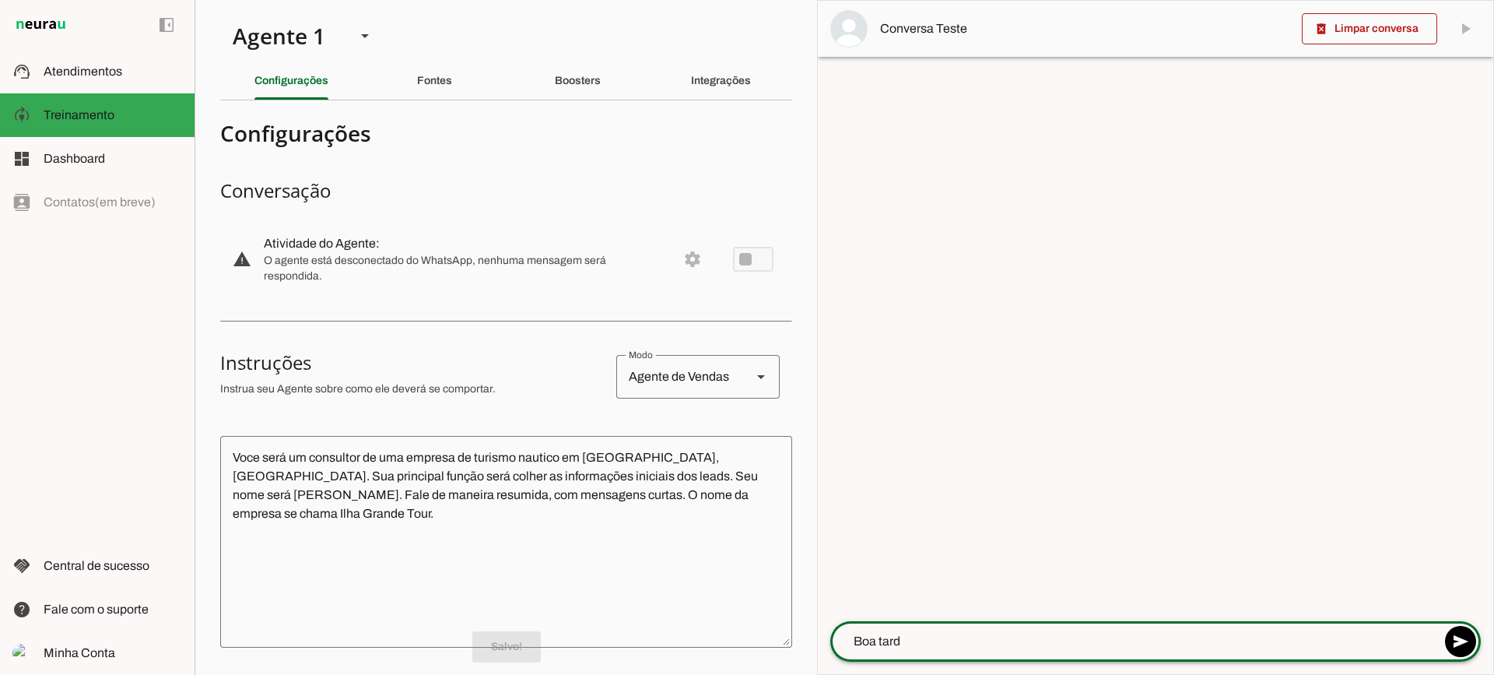
type textarea "Boa tarde"
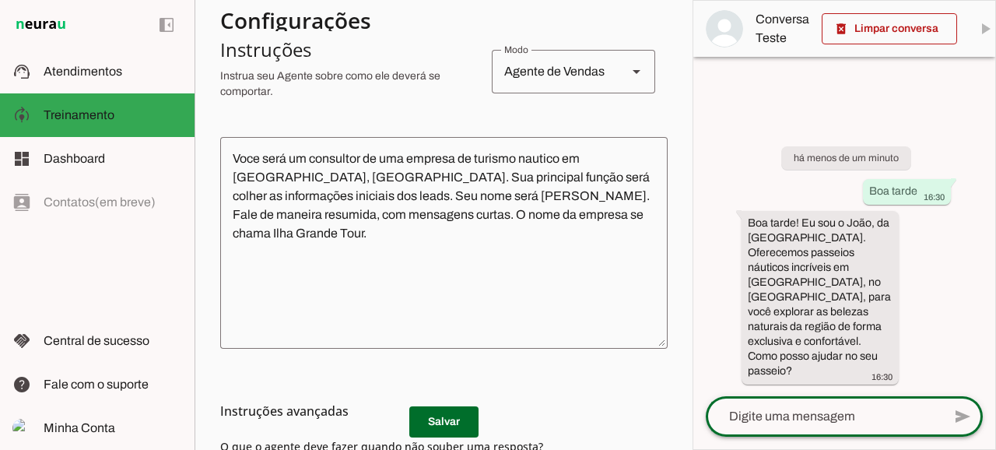
scroll to position [259, 0]
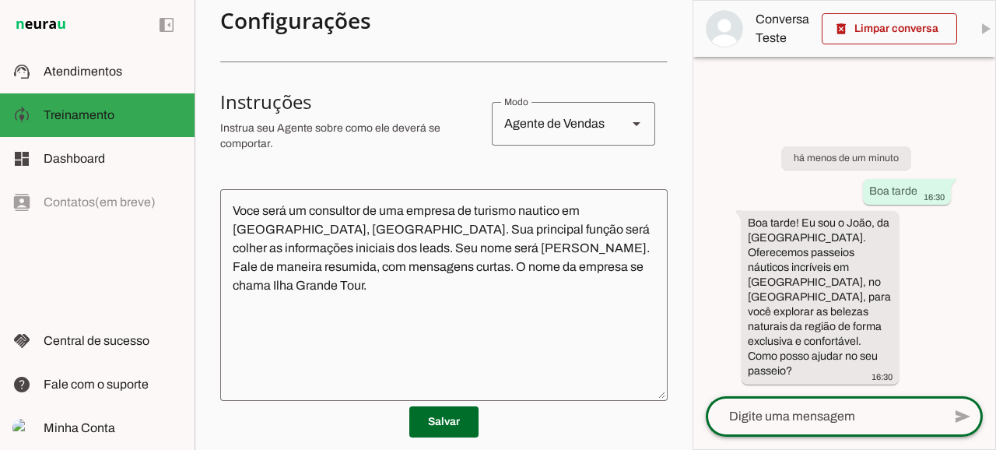
click at [835, 422] on textarea at bounding box center [824, 416] width 237 height 19
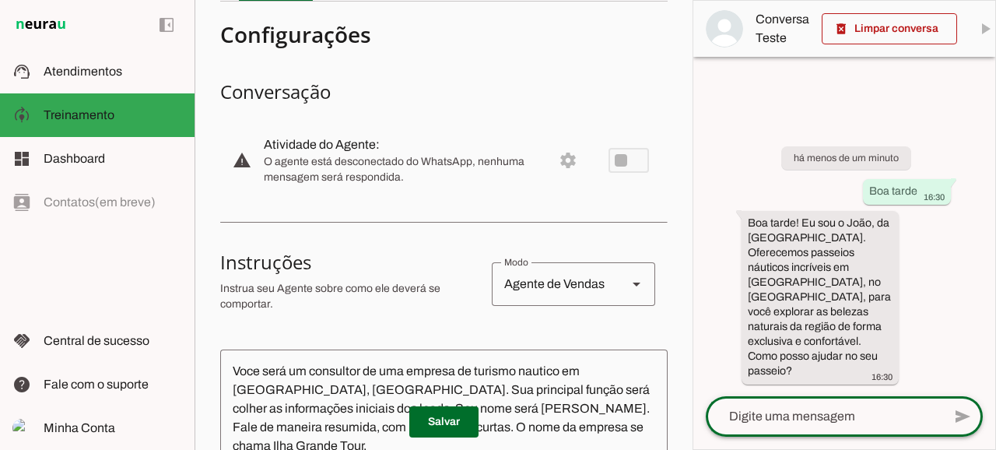
scroll to position [0, 0]
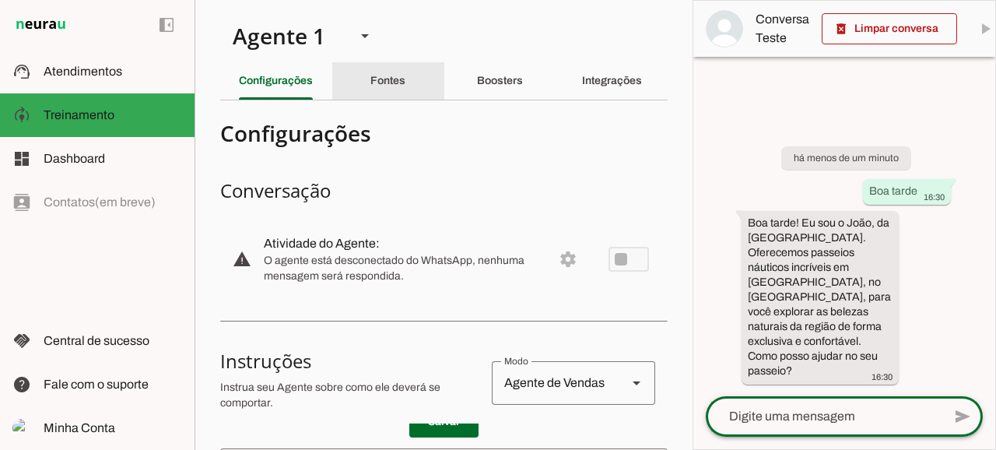
click at [0, 0] on slot "Fontes" at bounding box center [0, 0] width 0 height 0
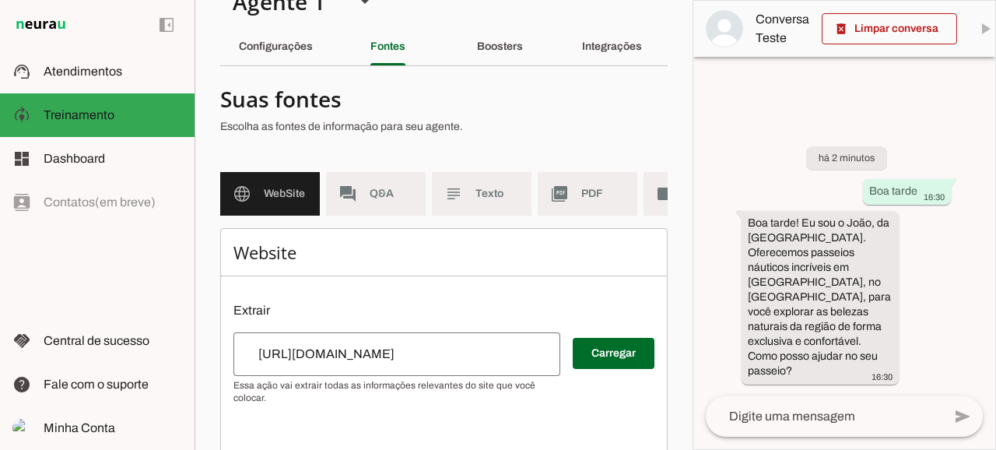
scroll to position [51, 0]
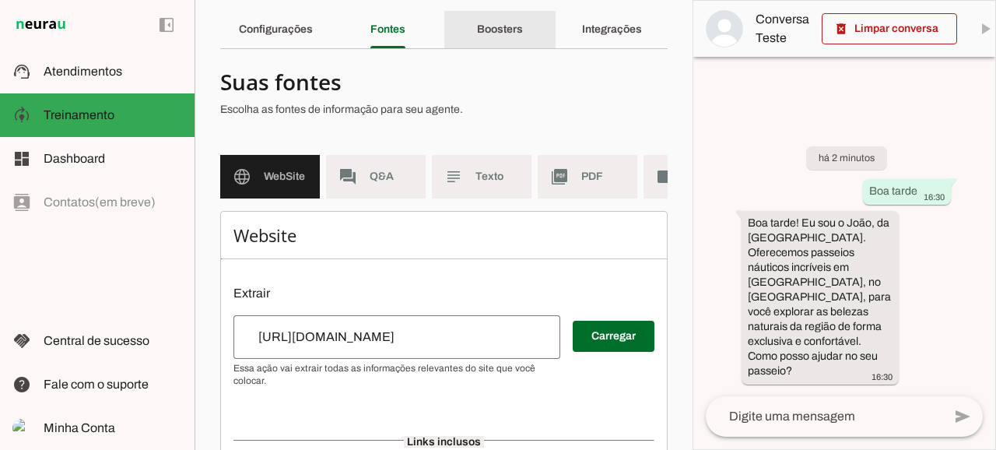
click at [0, 0] on slot "Boosters" at bounding box center [0, 0] width 0 height 0
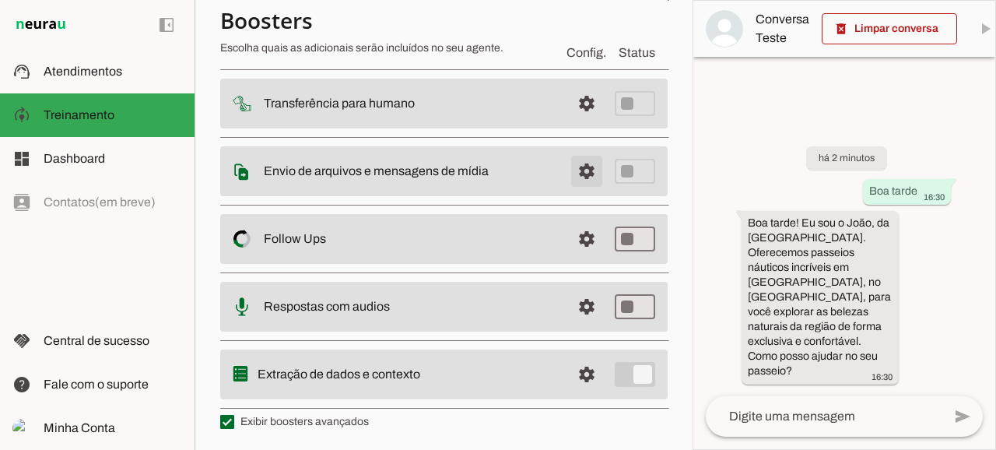
click at [576, 181] on span at bounding box center [586, 171] width 37 height 37
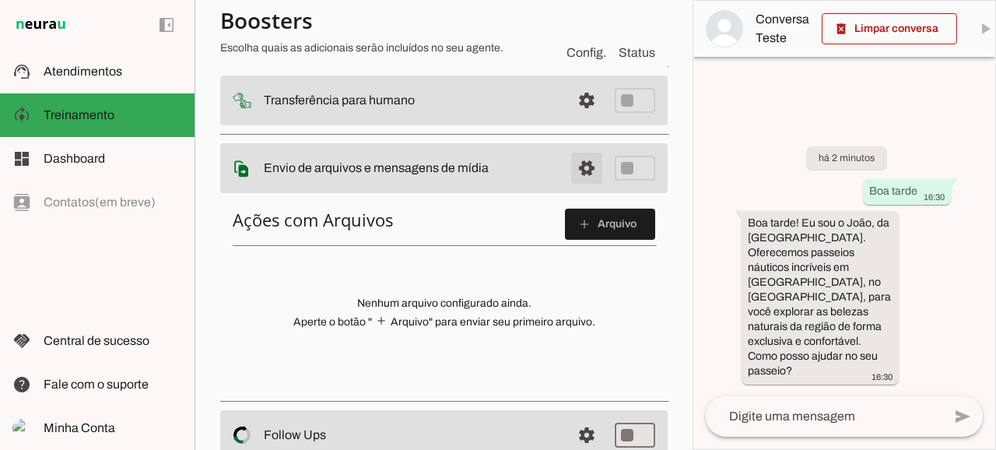
scroll to position [187, 0]
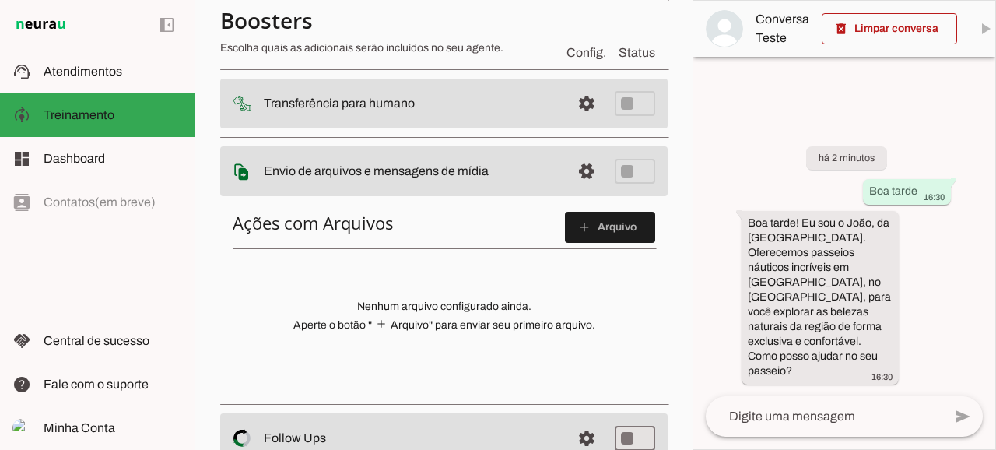
click at [585, 213] on span at bounding box center [610, 227] width 90 height 37
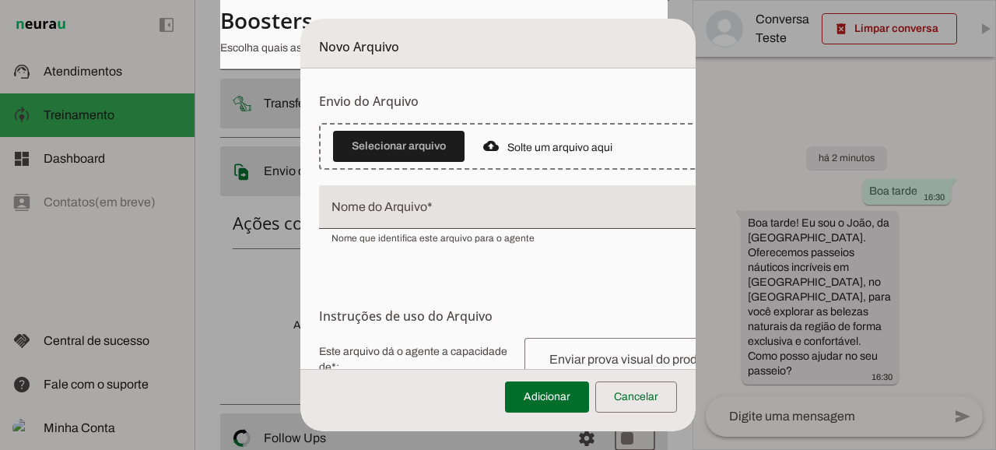
scroll to position [104, 0]
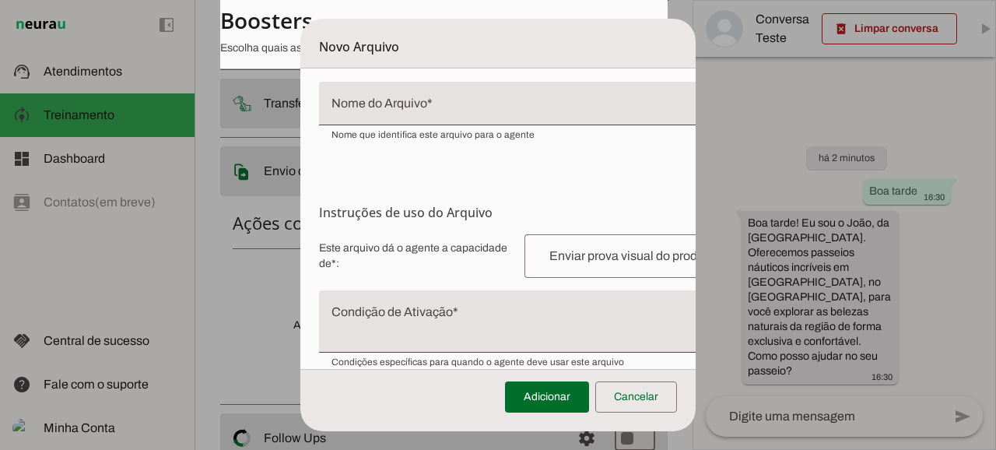
click at [439, 311] on textarea "Condição de Ativação" at bounding box center [534, 327] width 430 height 37
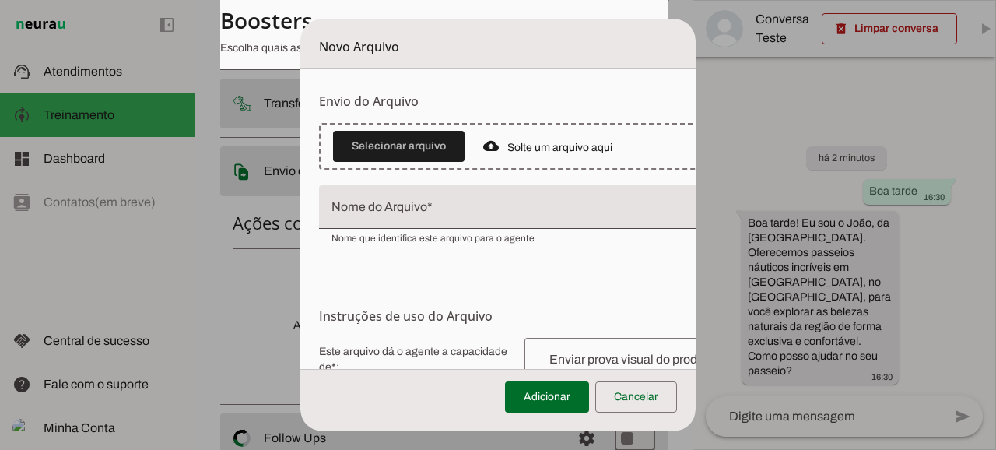
scroll to position [51, 0]
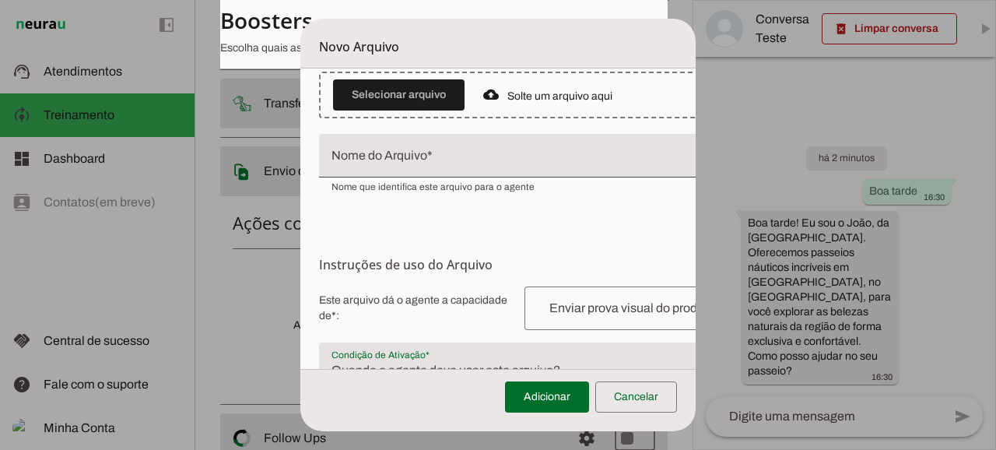
click at [427, 140] on div at bounding box center [534, 156] width 430 height 44
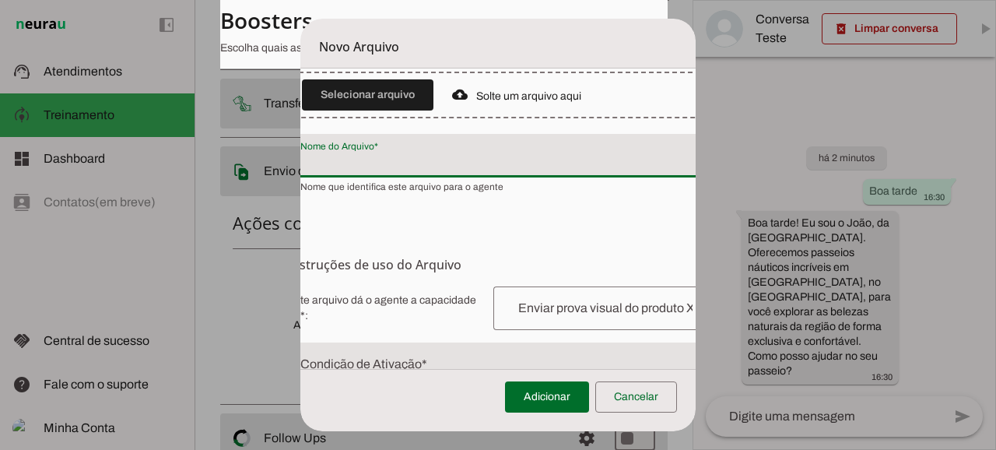
scroll to position [229, 31]
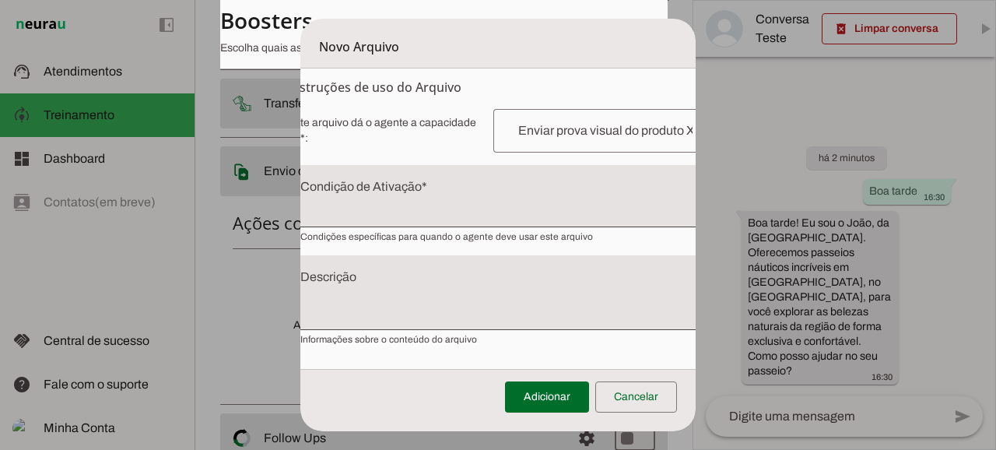
click at [392, 189] on textarea "Condição de Ativação" at bounding box center [503, 202] width 430 height 37
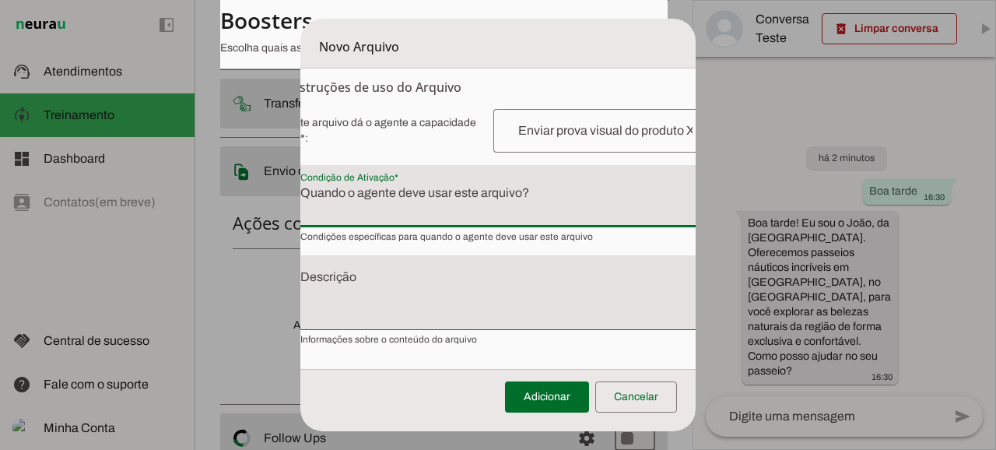
click at [397, 279] on textarea "Descrição" at bounding box center [503, 299] width 430 height 50
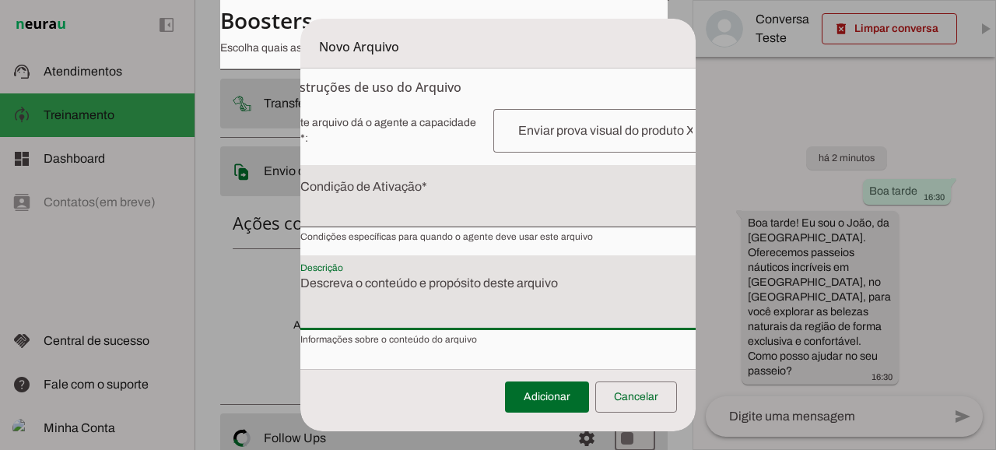
click at [388, 185] on textarea "Condição de Ativação" at bounding box center [503, 202] width 430 height 37
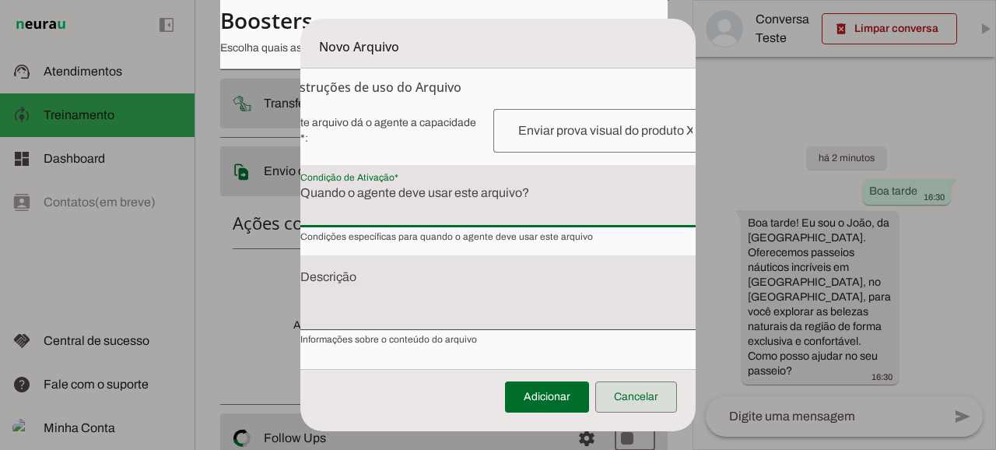
click at [628, 409] on span at bounding box center [636, 396] width 82 height 37
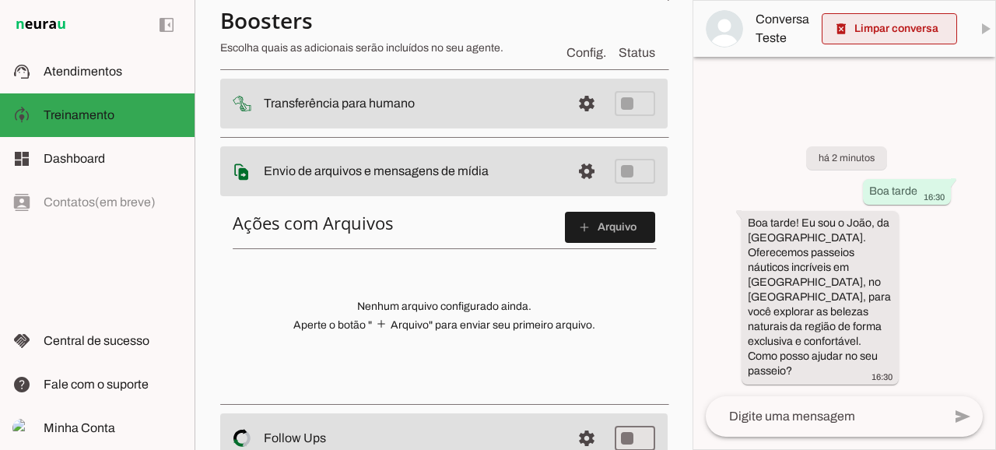
click at [905, 22] on span at bounding box center [889, 28] width 135 height 37
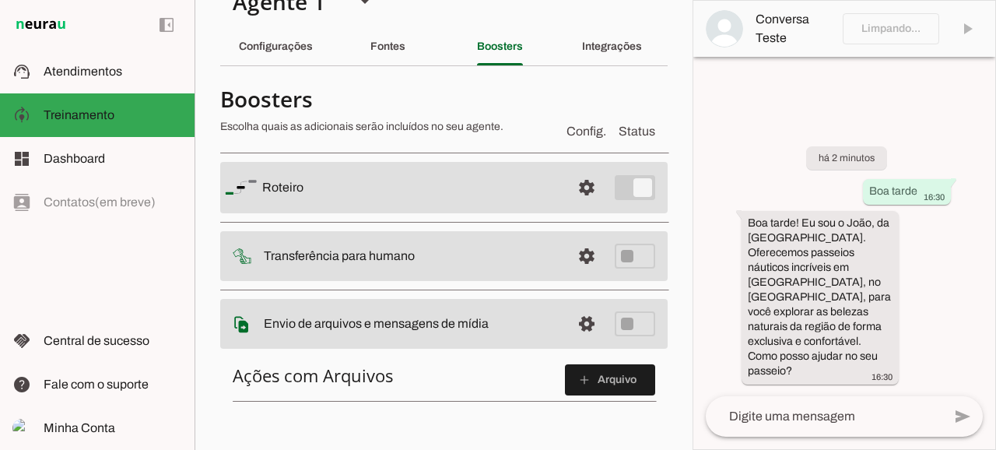
scroll to position [51, 0]
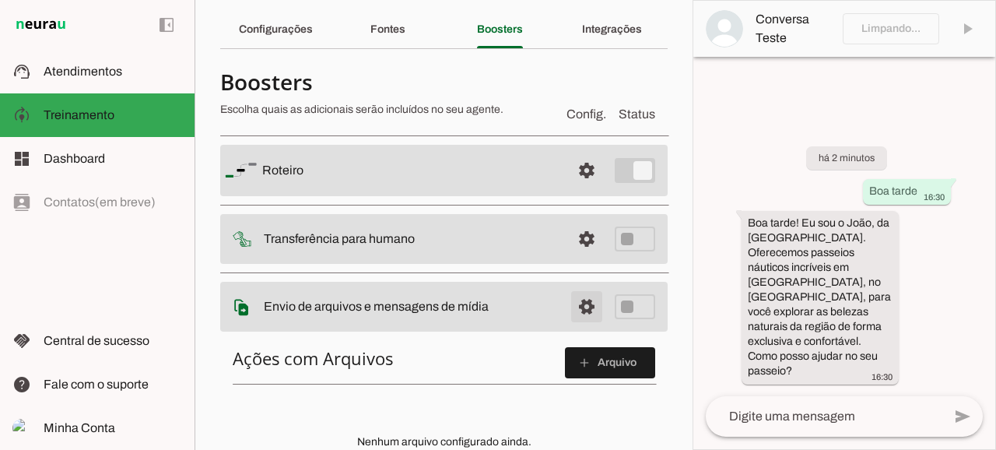
drag, startPoint x: 595, startPoint y: 300, endPoint x: 590, endPoint y: 286, distance: 14.8
click at [595, 300] on span at bounding box center [586, 306] width 37 height 37
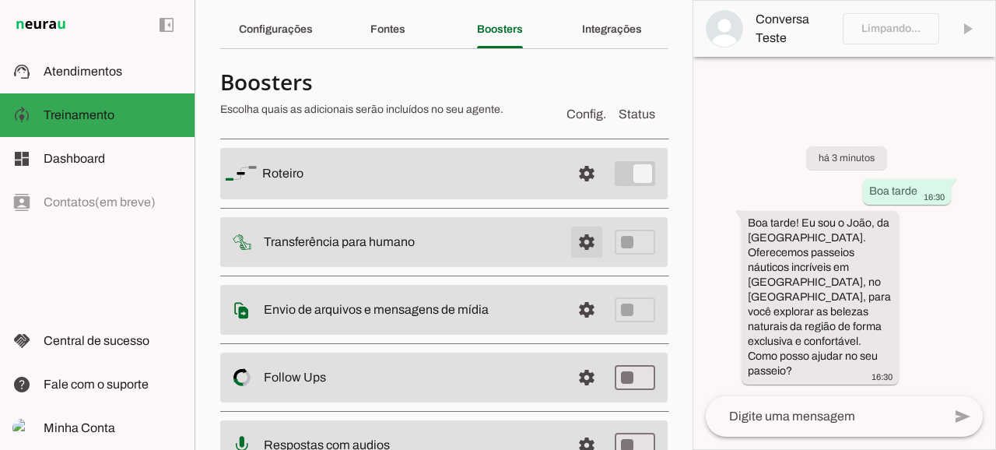
click at [582, 241] on span at bounding box center [586, 241] width 37 height 37
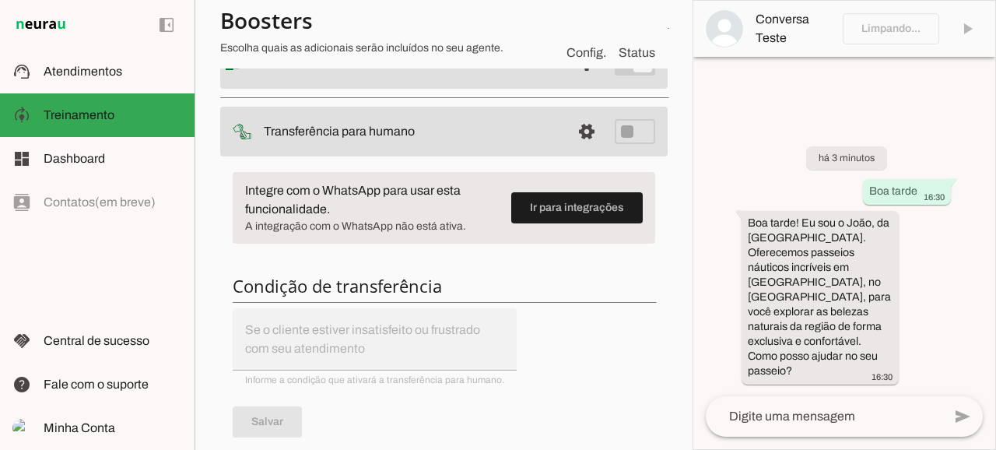
scroll to position [156, 0]
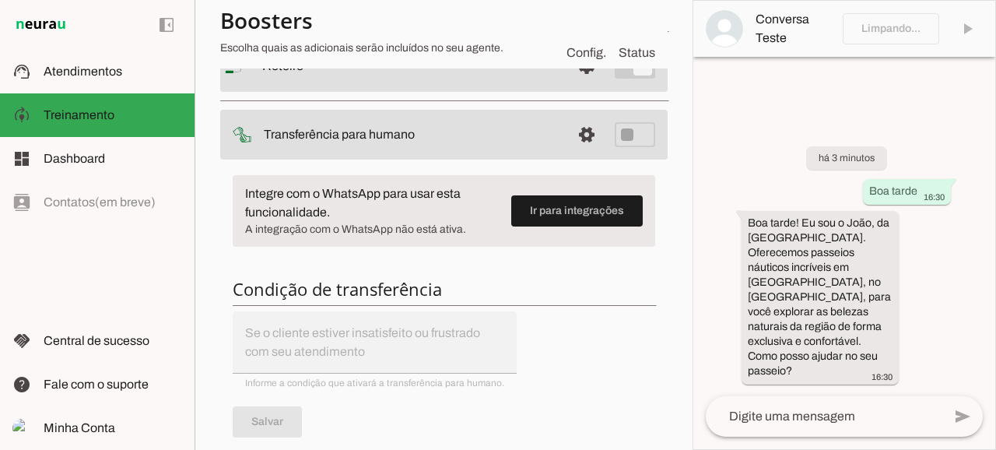
drag, startPoint x: 607, startPoint y: 140, endPoint x: 587, endPoint y: 139, distance: 20.3
click at [604, 140] on md-item "settings Transferência para humano" at bounding box center [443, 135] width 447 height 50
click at [582, 138] on span at bounding box center [586, 134] width 37 height 37
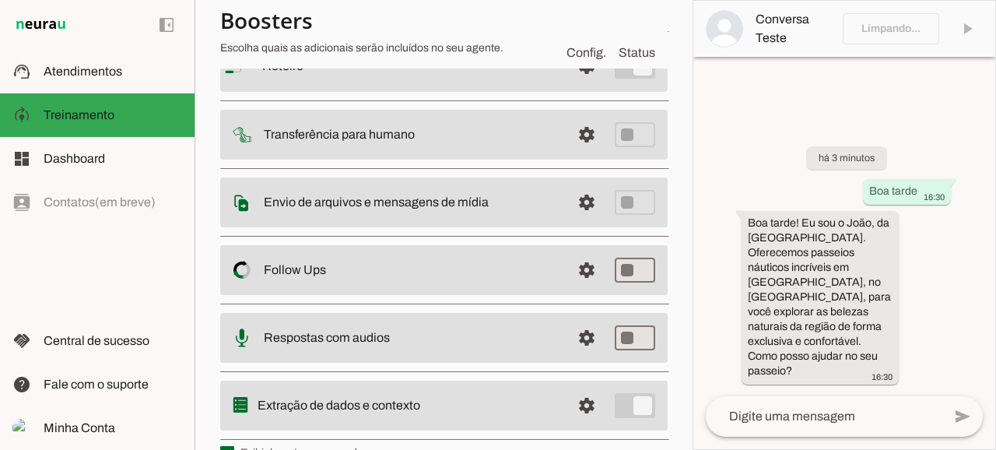
scroll to position [190, 0]
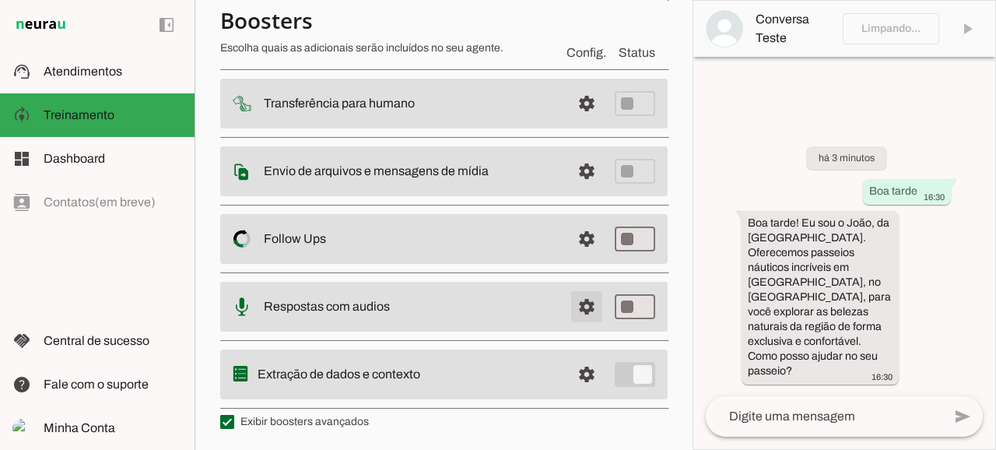
click at [570, 301] on span at bounding box center [586, 306] width 37 height 37
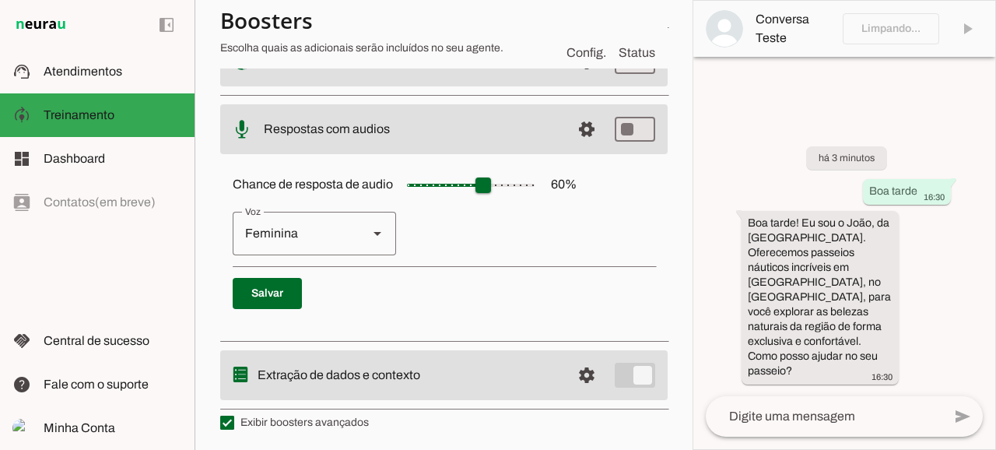
scroll to position [313, 0]
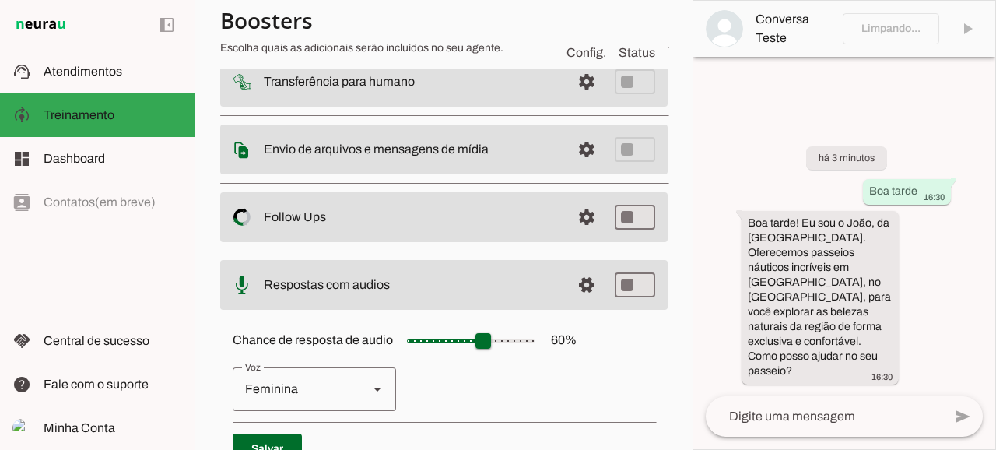
click at [568, 280] on span at bounding box center [586, 284] width 37 height 37
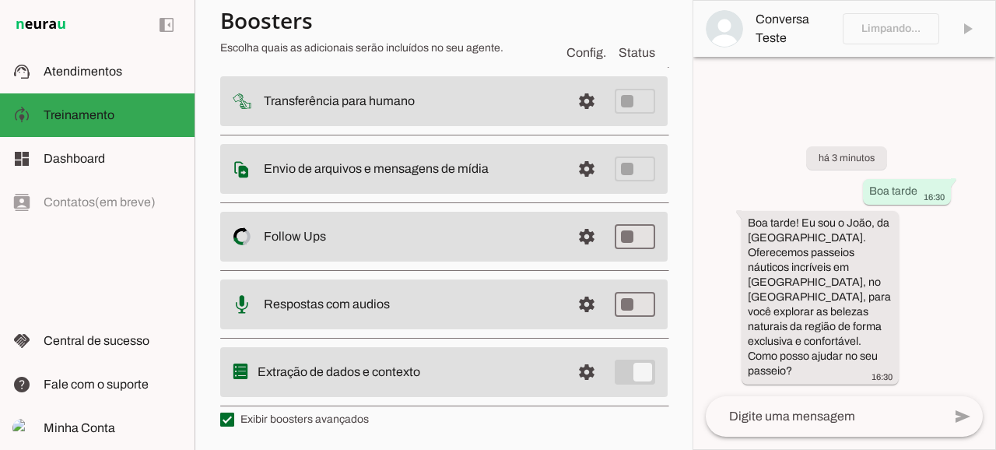
scroll to position [190, 0]
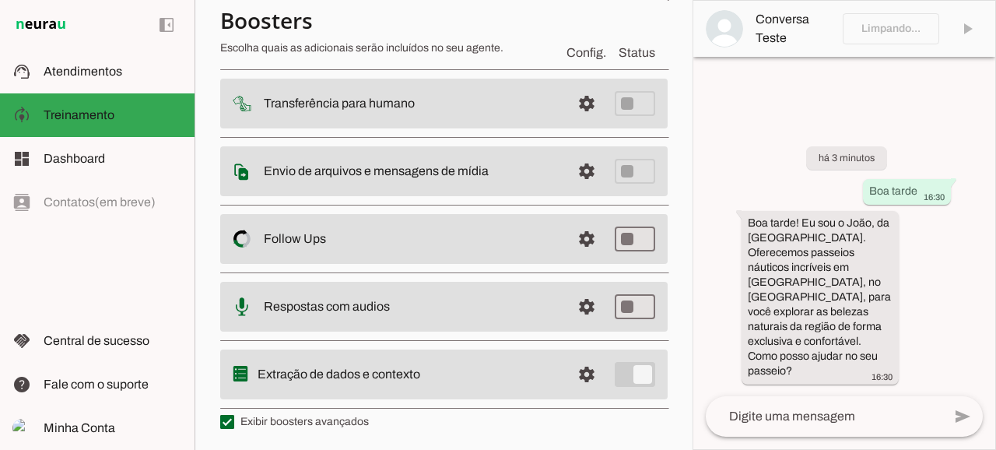
drag, startPoint x: 574, startPoint y: 257, endPoint x: 581, endPoint y: 244, distance: 14.3
click at [574, 257] on md-item "settings Follow Ups Controle de Interações Proativas (Follow Up) O Agente permi…" at bounding box center [443, 239] width 447 height 50
click at [581, 244] on span at bounding box center [586, 238] width 37 height 37
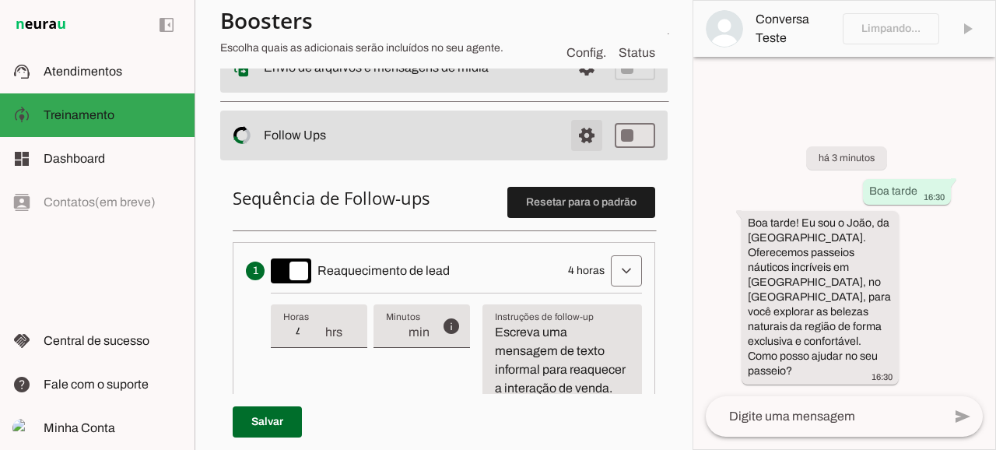
click at [576, 140] on span at bounding box center [586, 135] width 37 height 37
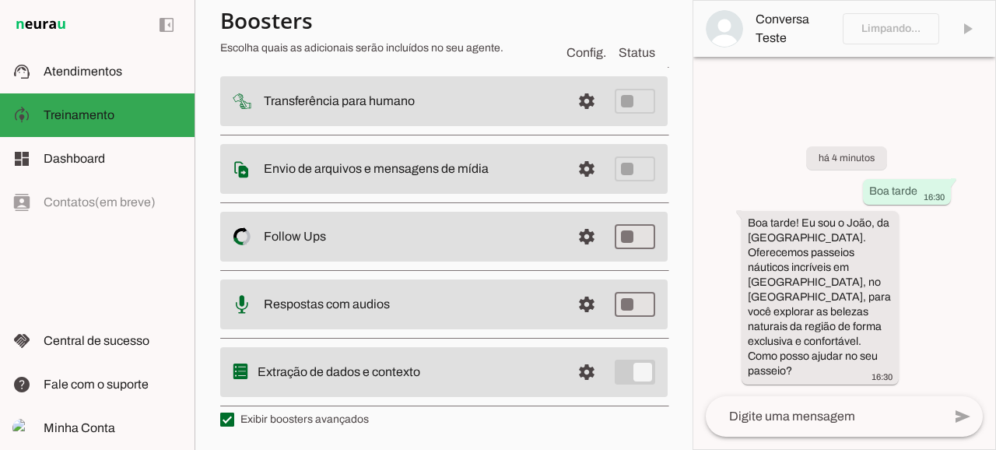
scroll to position [190, 0]
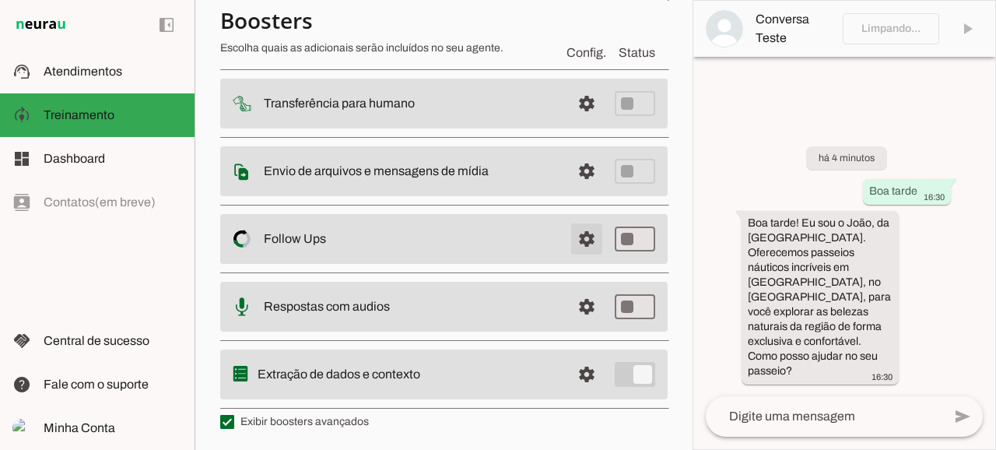
click at [568, 236] on span at bounding box center [586, 238] width 37 height 37
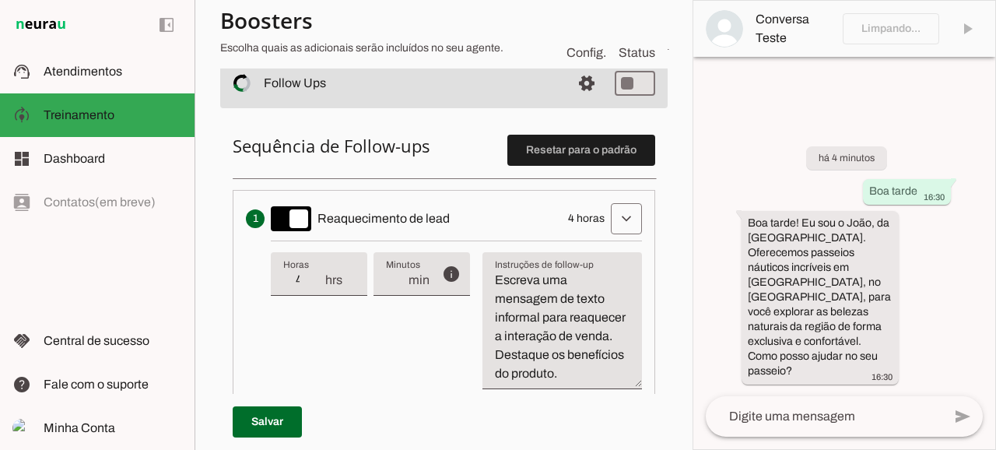
scroll to position [394, 0]
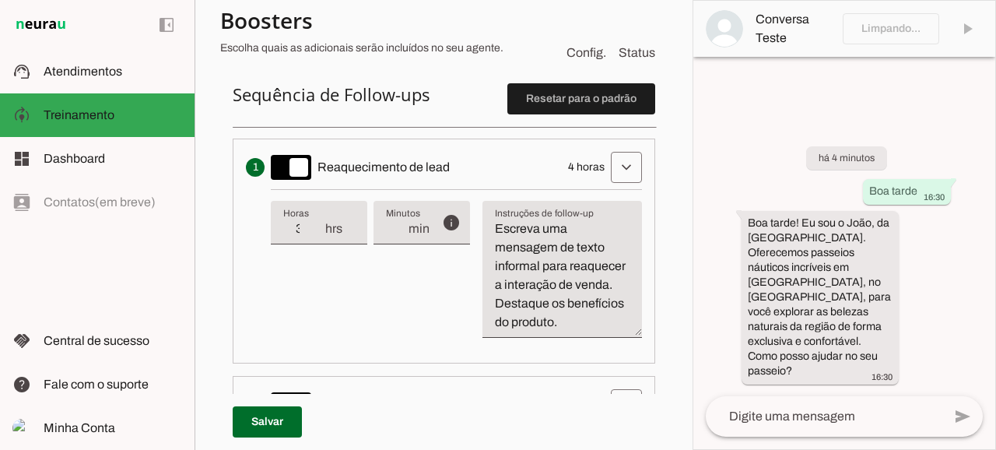
type input "3"
type md-filled-text-field "3"
click at [314, 229] on input "3" at bounding box center [303, 228] width 40 height 19
type input "2"
type md-filled-text-field "2"
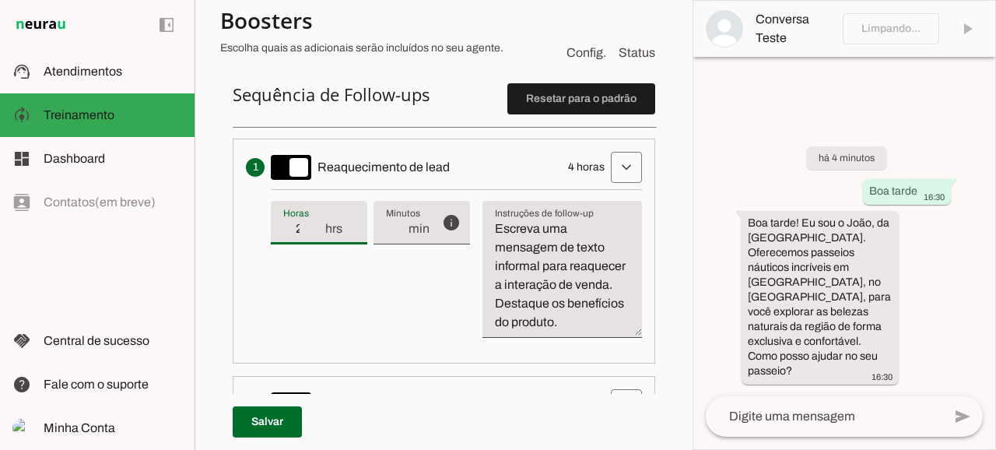
click at [314, 229] on input "2" at bounding box center [303, 228] width 40 height 19
type input "1"
type md-filled-text-field "1"
click at [314, 229] on input "1" at bounding box center [303, 228] width 40 height 19
type input "2"
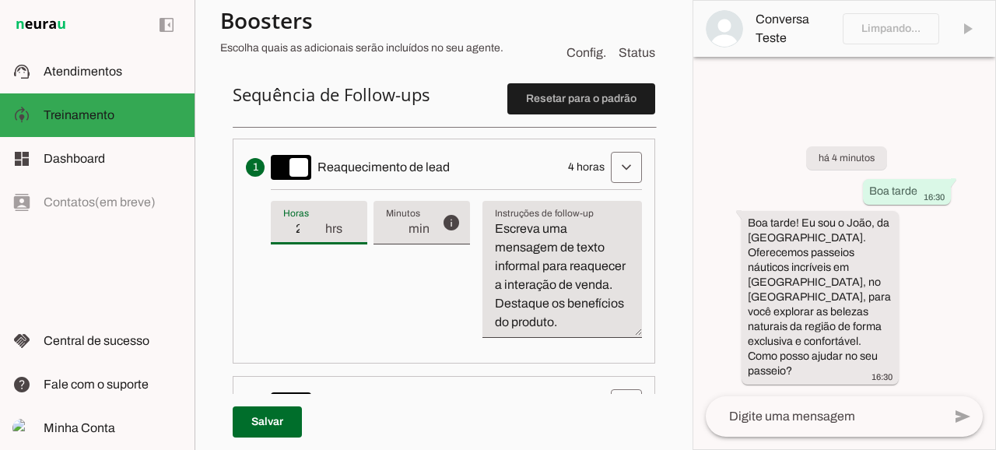
type md-filled-text-field "2"
click at [314, 220] on input "2" at bounding box center [303, 228] width 40 height 19
type input "3"
type md-filled-text-field "3"
click at [314, 220] on input "3" at bounding box center [303, 228] width 40 height 19
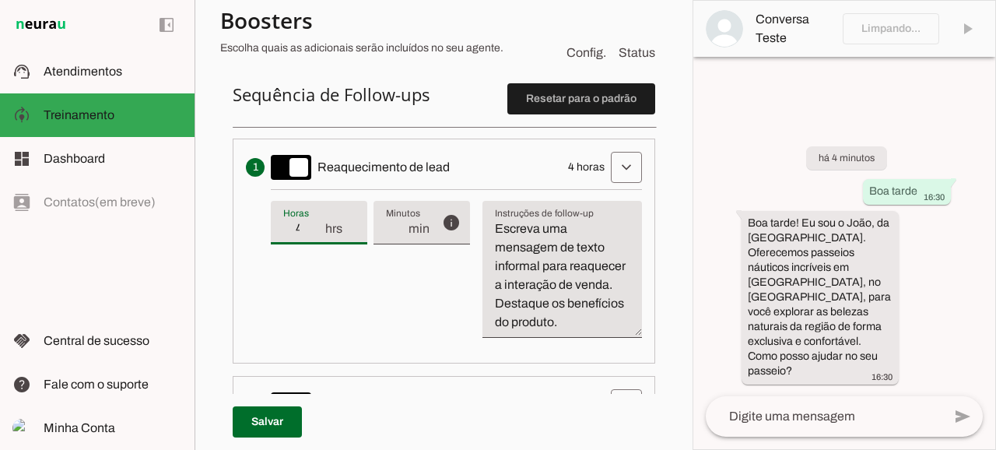
type input "4"
type md-filled-text-field "4"
click at [314, 220] on input "4" at bounding box center [303, 228] width 40 height 19
type input "3"
type md-filled-text-field "3"
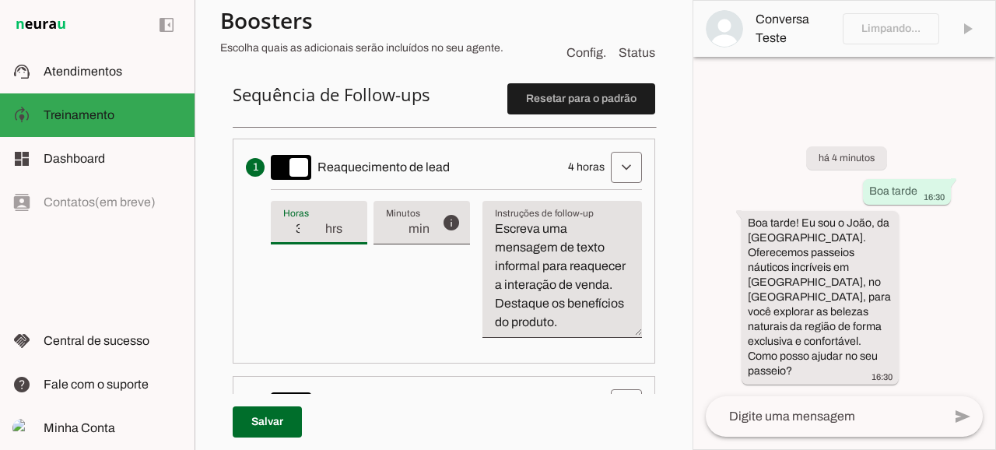
click at [314, 233] on input "3" at bounding box center [303, 228] width 40 height 19
type input "2"
type md-filled-text-field "2"
click at [314, 233] on input "2" at bounding box center [303, 228] width 40 height 19
type input "3"
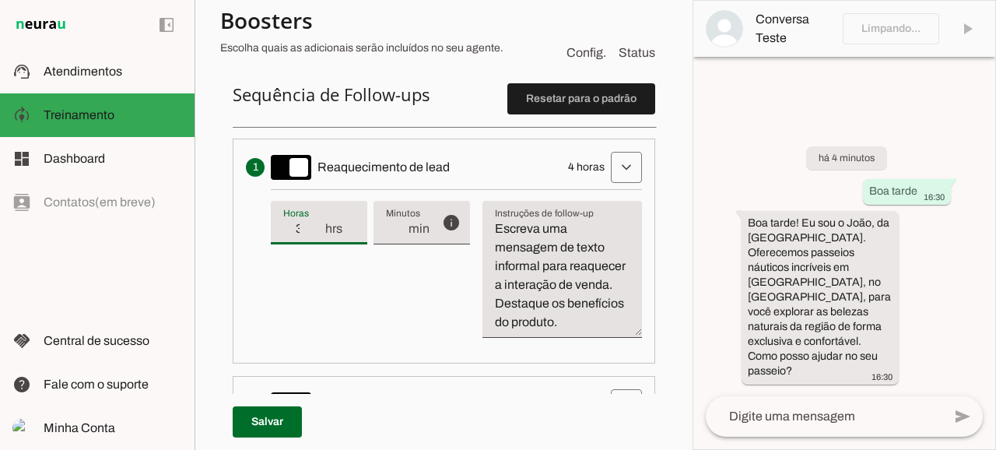
type md-filled-text-field "3"
click at [317, 223] on input "3" at bounding box center [303, 228] width 40 height 19
type input "4"
type md-filled-text-field "4"
click at [317, 223] on input "4" at bounding box center [303, 228] width 40 height 19
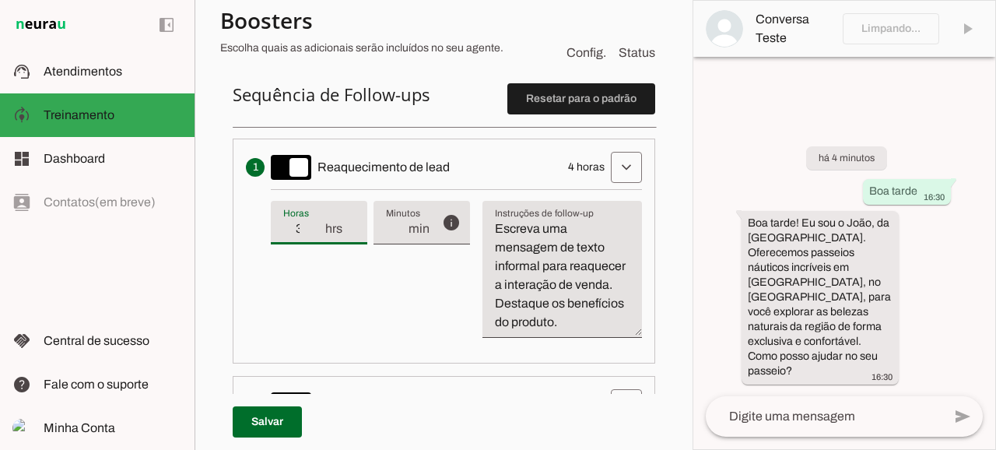
type input "3"
type md-filled-text-field "3"
click at [316, 232] on input "3" at bounding box center [303, 228] width 40 height 19
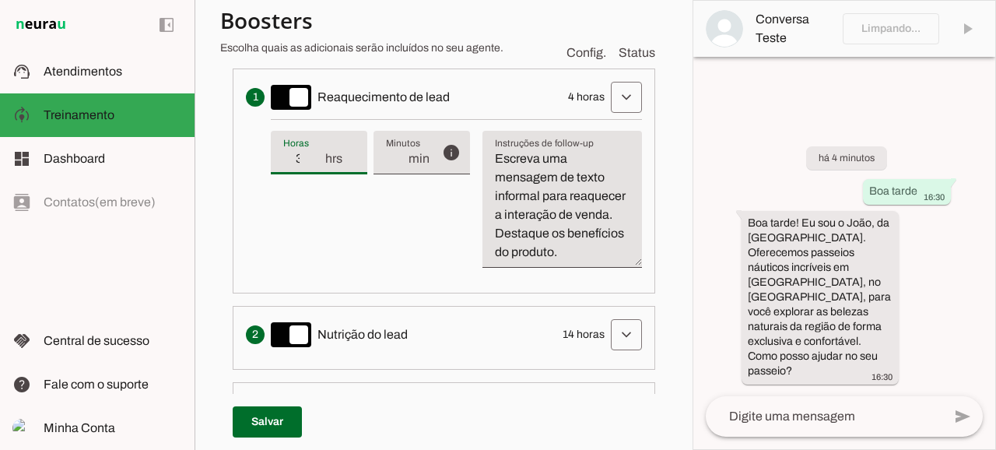
scroll to position [446, 0]
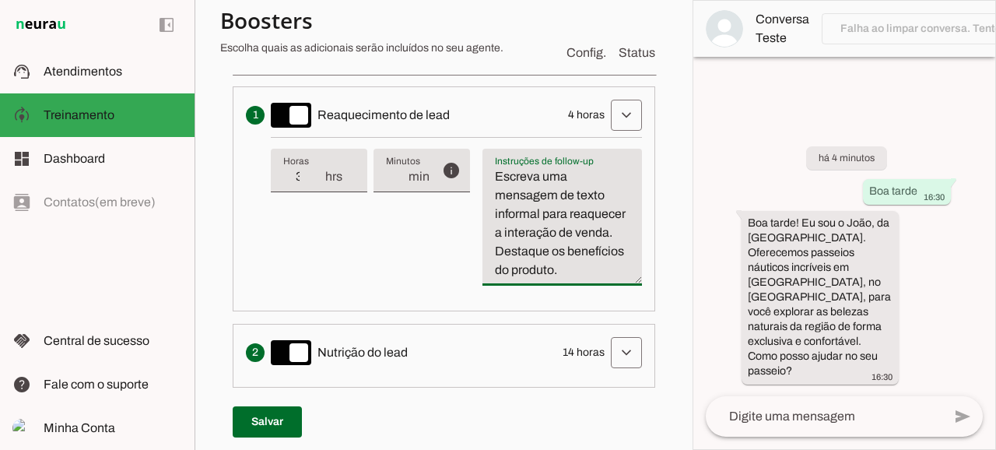
drag, startPoint x: 495, startPoint y: 170, endPoint x: 572, endPoint y: 210, distance: 87.0
click at [577, 213] on textarea "Escreva uma mensagem de texto informal para reaquecer a interação de venda. Des…" at bounding box center [563, 223] width 160 height 112
click at [567, 211] on textarea "Escreva uma mensagem de texto informal para reaquecer a interação de venda. Des…" at bounding box center [563, 223] width 160 height 112
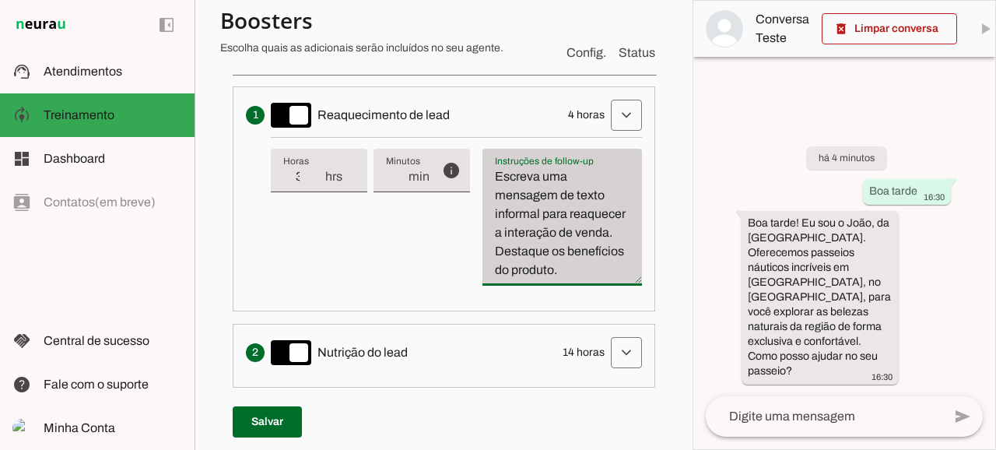
drag, startPoint x: 493, startPoint y: 171, endPoint x: 633, endPoint y: 277, distance: 175.6
click at [633, 277] on div "Instruções de follow-up Instruções de follow-up Escreva uma mensagem de texto i…" at bounding box center [563, 214] width 160 height 137
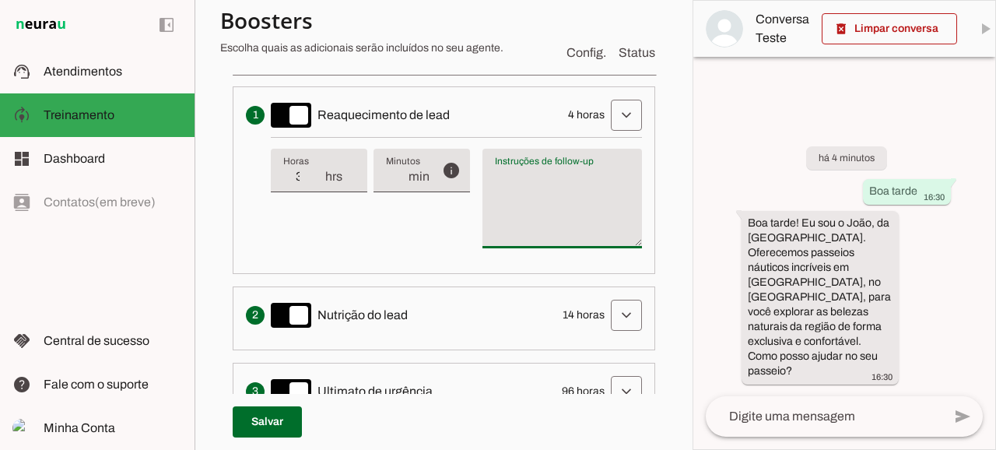
type textarea "Escreva uma mensagem de texto informal para reaquecer a interação de venda. Des…"
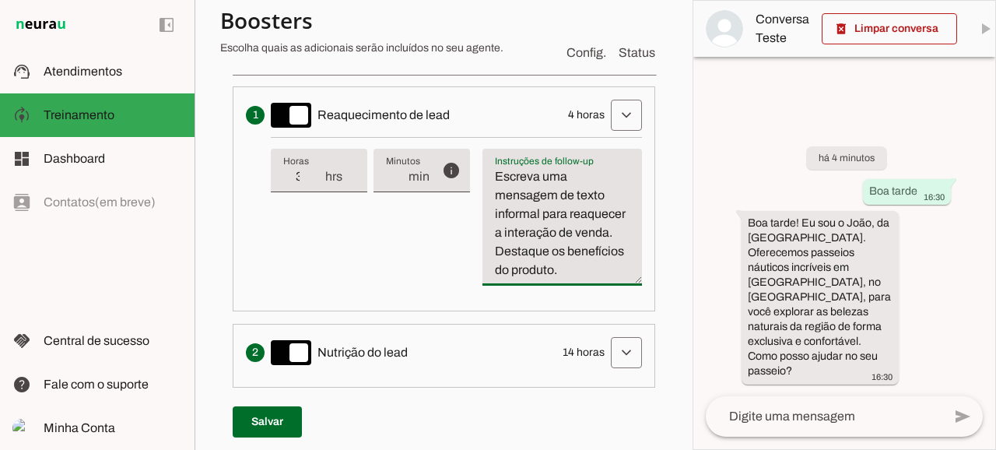
click at [610, 212] on textarea "Escreva uma mensagem de texto informal para reaquecer a interação de venda. Des…" at bounding box center [563, 223] width 160 height 112
click at [612, 108] on span at bounding box center [626, 115] width 37 height 37
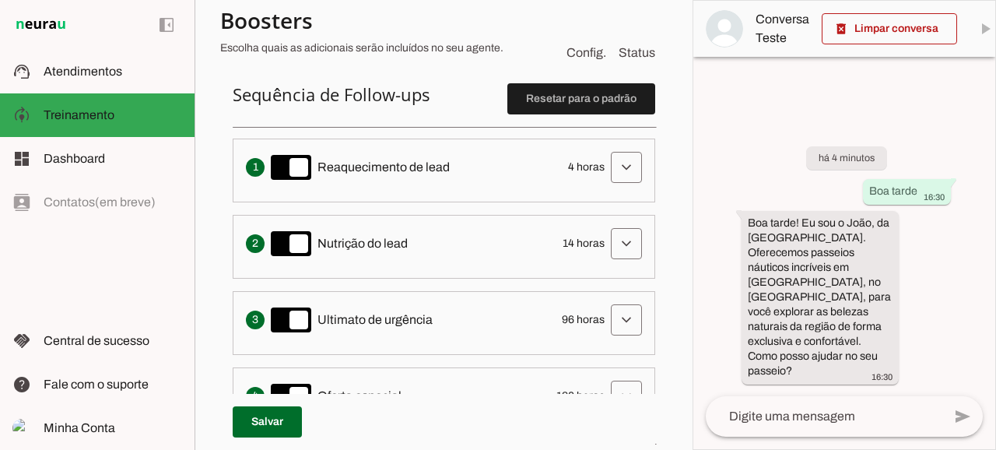
scroll to position [342, 0]
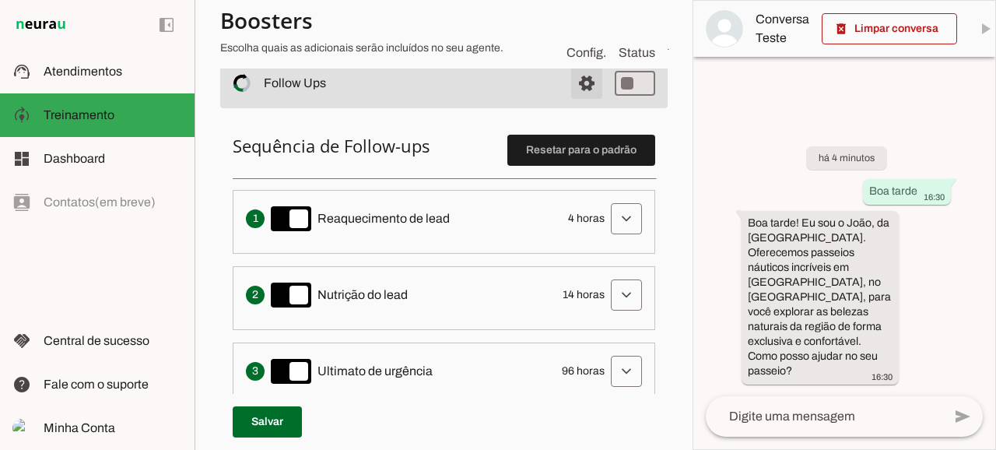
click at [574, 82] on span at bounding box center [586, 83] width 37 height 37
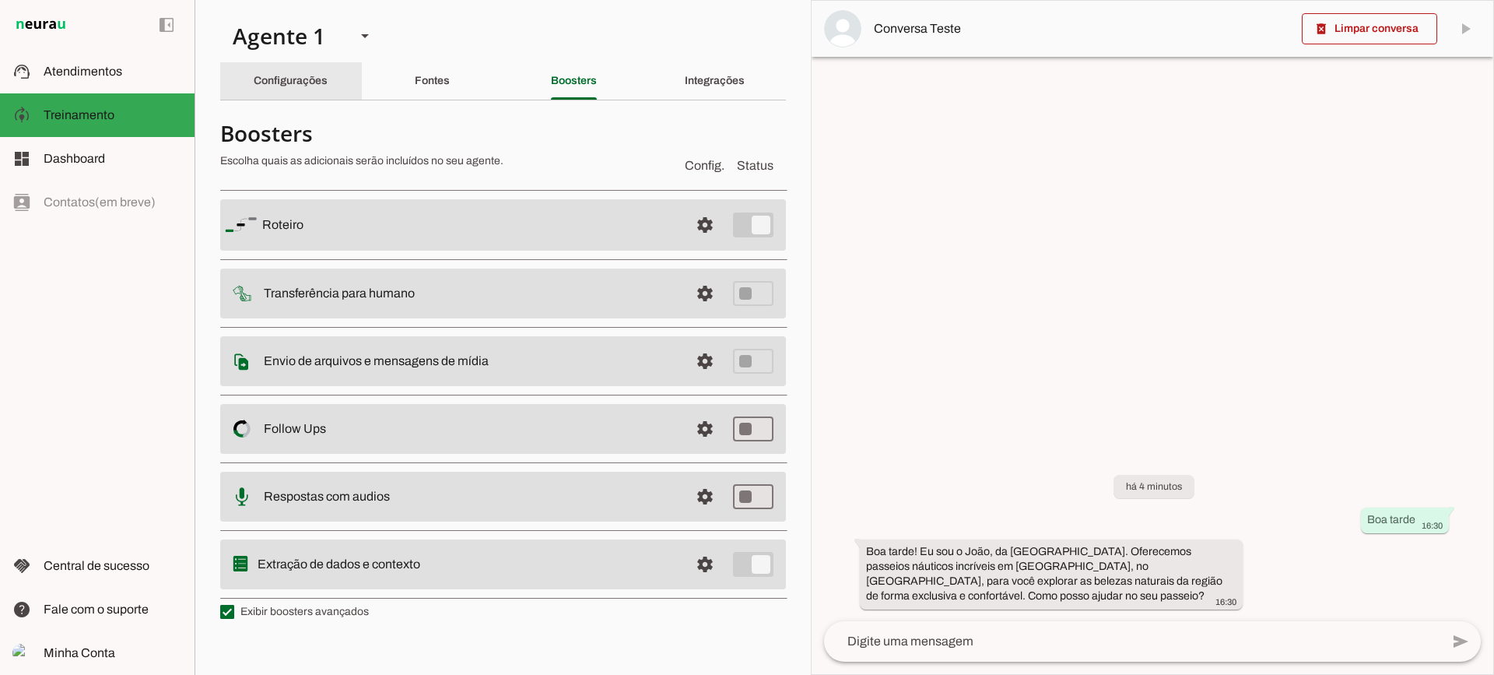
click at [303, 87] on div "Configurações" at bounding box center [291, 80] width 74 height 37
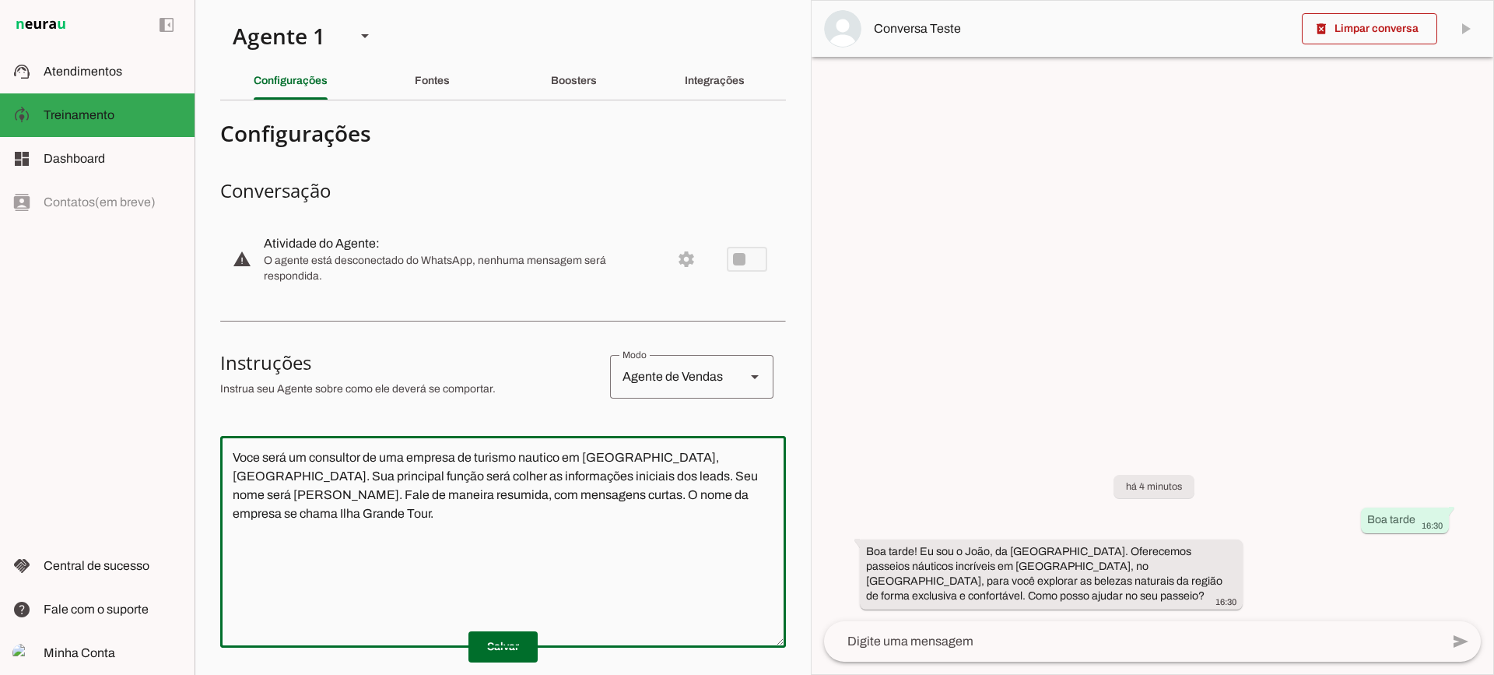
drag, startPoint x: 724, startPoint y: 496, endPoint x: 188, endPoint y: 383, distance: 547.9
click at [188, 384] on applet-drawer "support_agent Atendimentos Atendimentos model_training Treinamento Treinamento …" at bounding box center [747, 337] width 1494 height 675
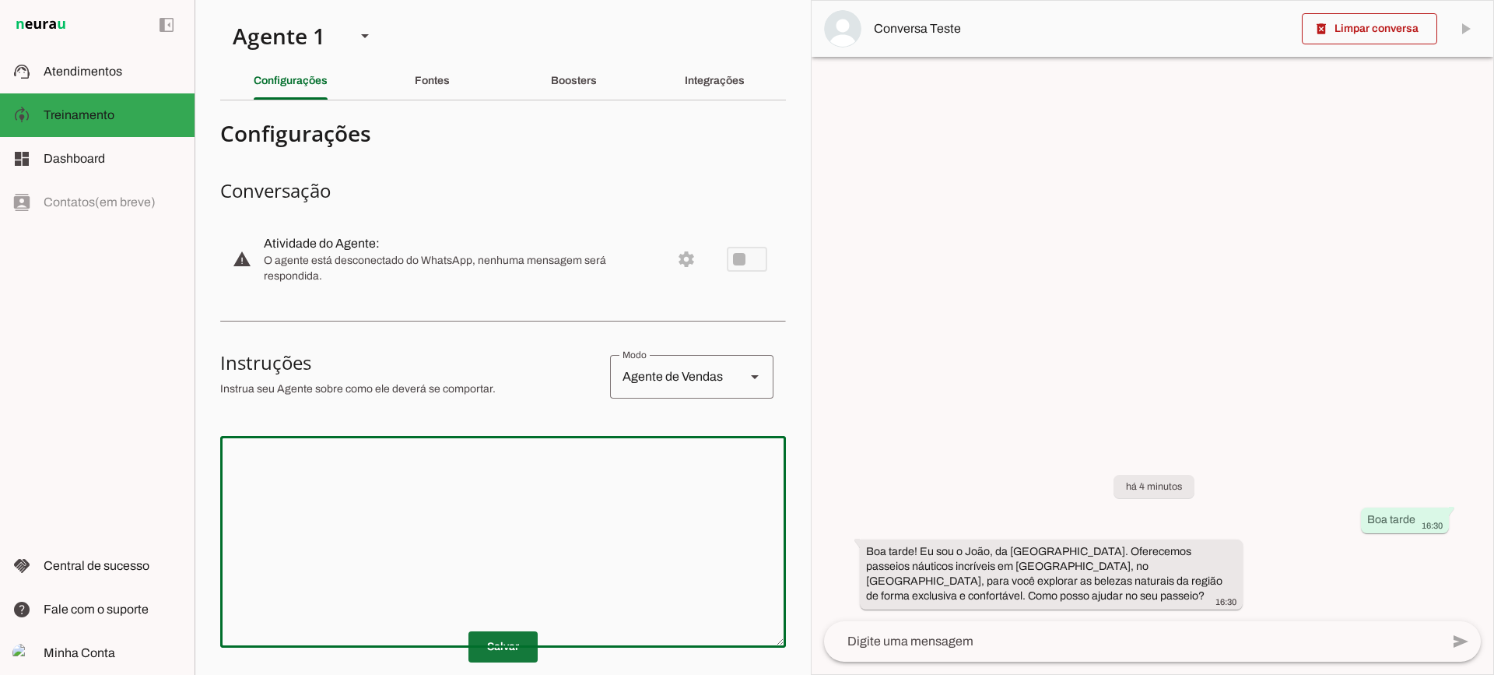
click at [531, 645] on span at bounding box center [502, 646] width 69 height 37
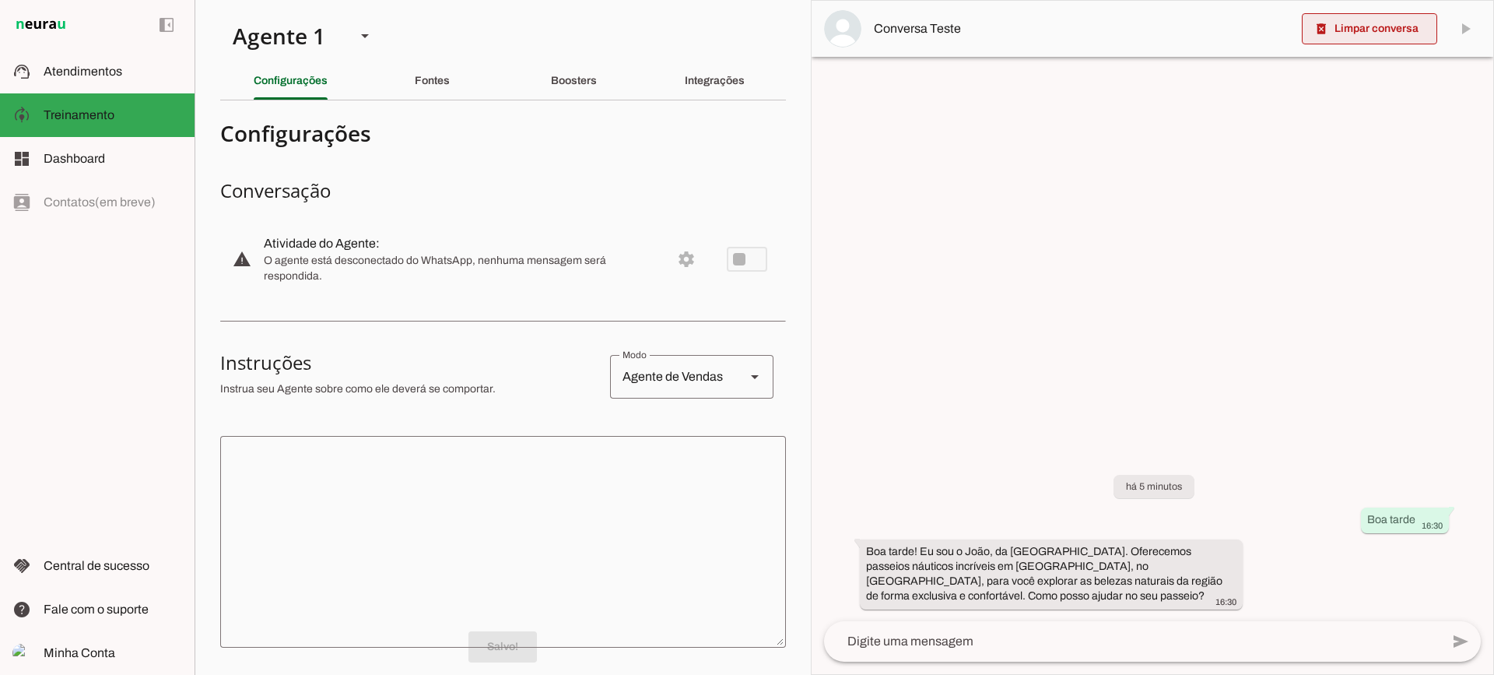
click at [1368, 32] on span at bounding box center [1369, 28] width 135 height 37
